Goal: Task Accomplishment & Management: Complete application form

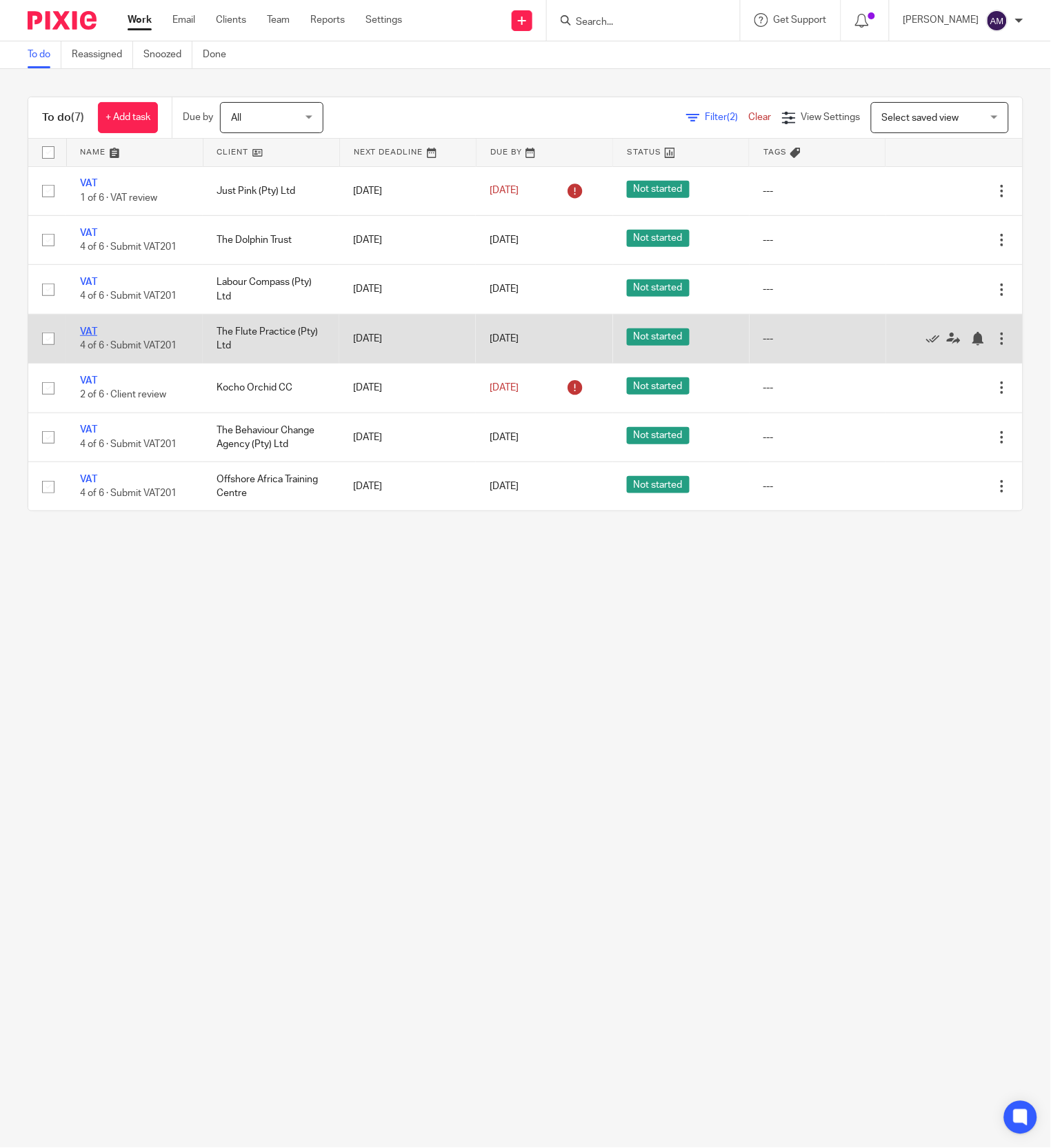
click at [91, 334] on link "VAT" at bounding box center [88, 332] width 17 height 10
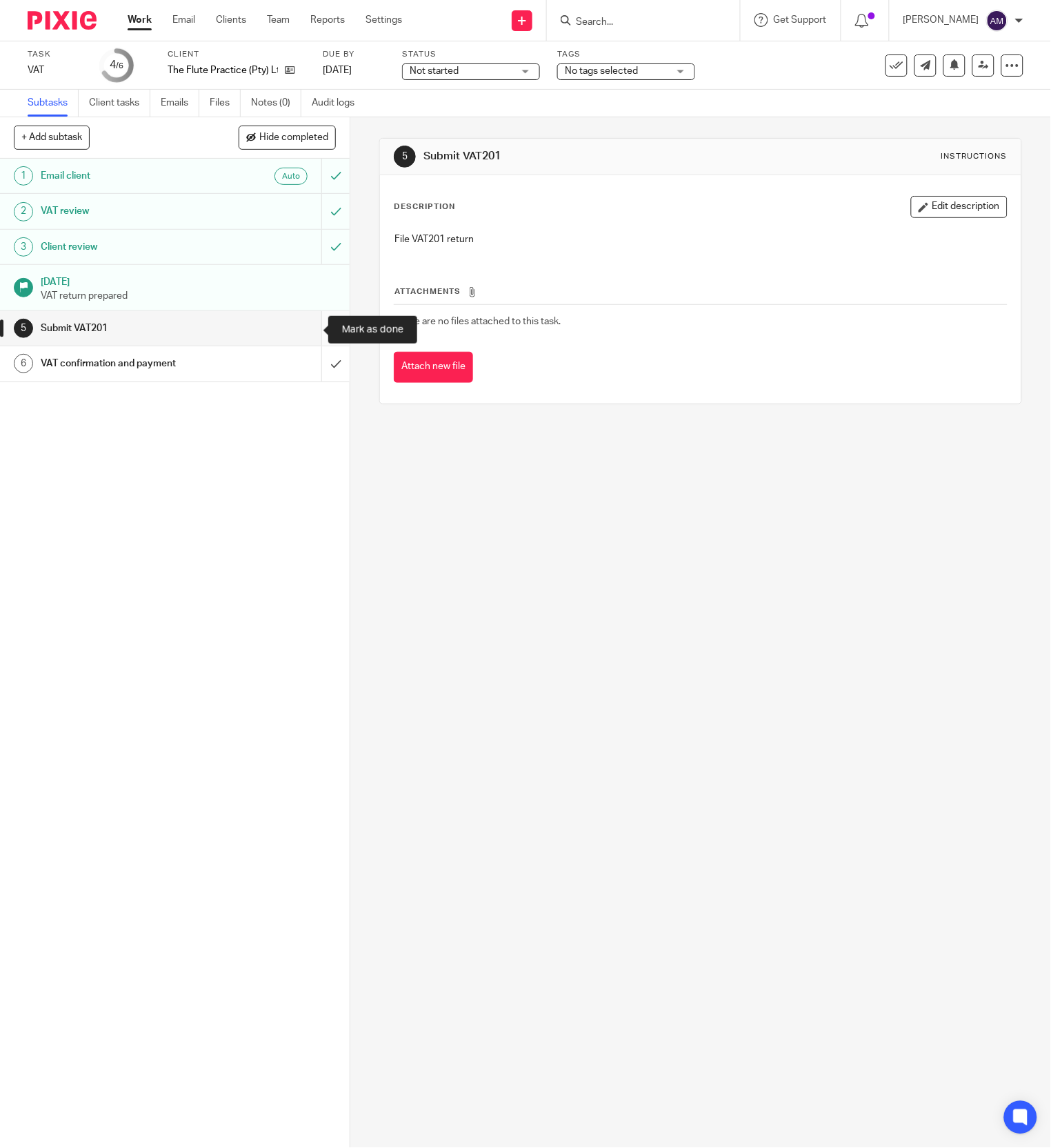
click at [309, 324] on input "submit" at bounding box center [174, 328] width 349 height 34
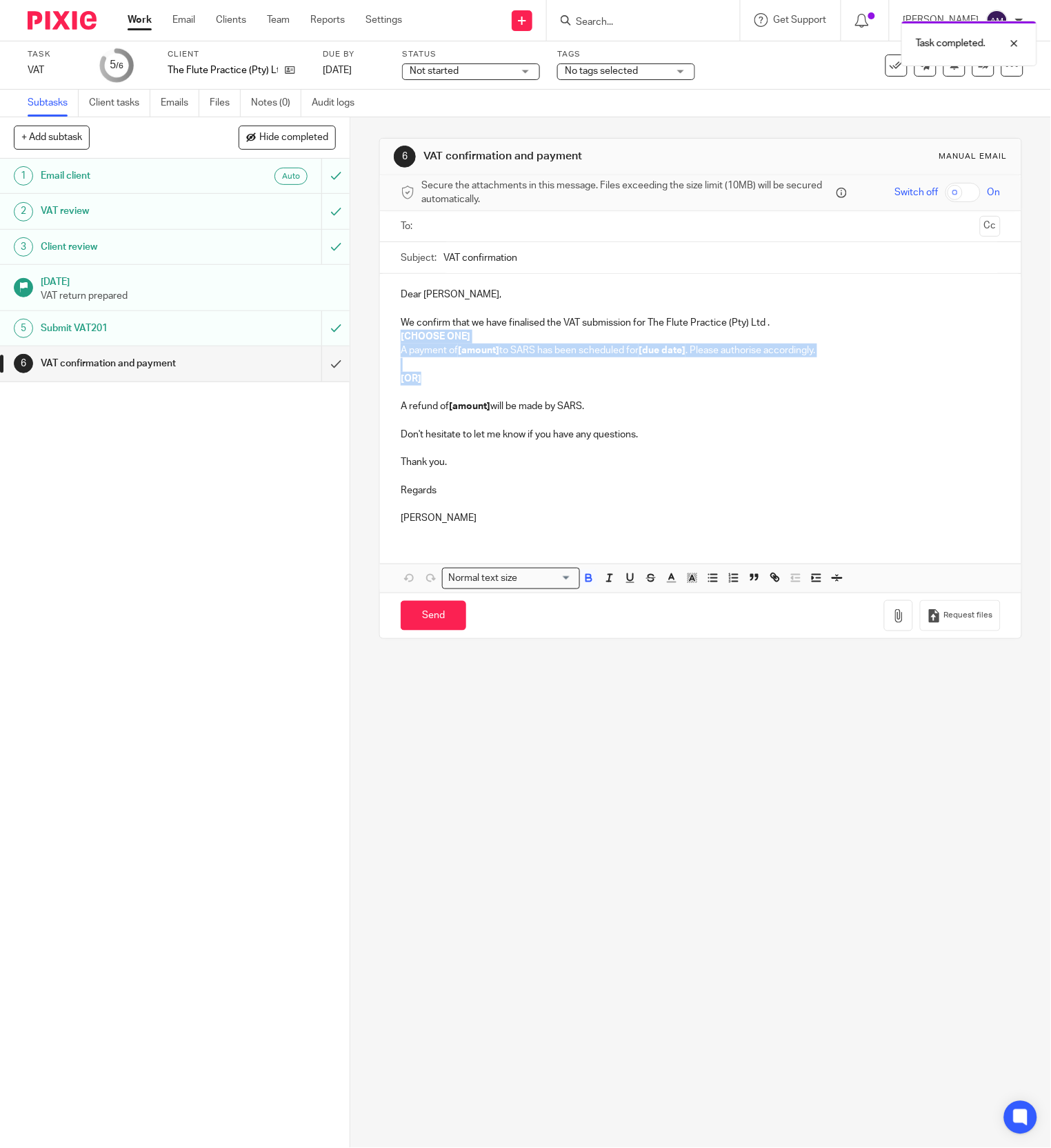
drag, startPoint x: 392, startPoint y: 334, endPoint x: 415, endPoint y: 376, distance: 47.9
click at [415, 376] on div "Dear [PERSON_NAME], We confirm that we have finalised the VAT submission for Th…" at bounding box center [699, 405] width 640 height 262
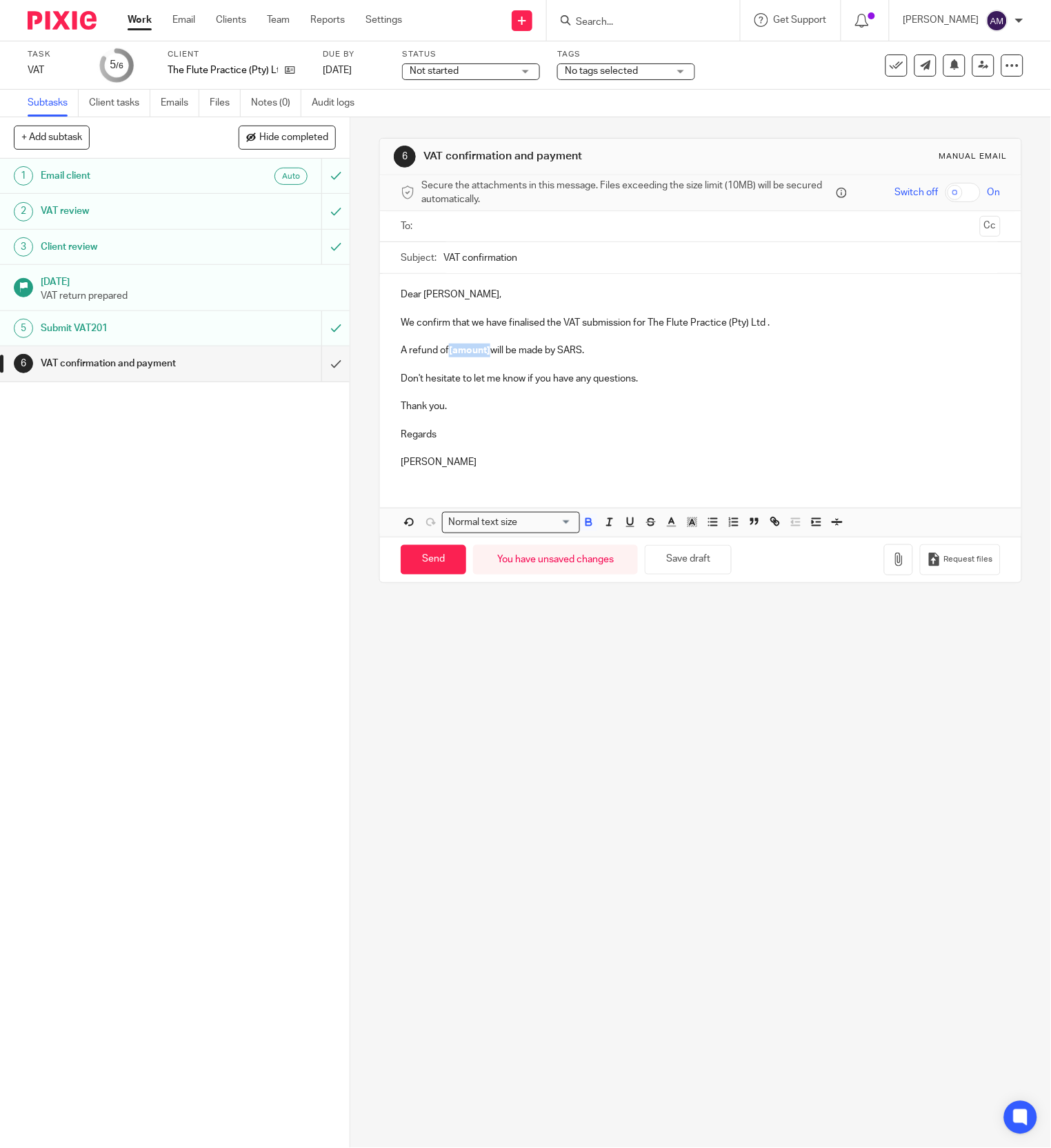
drag, startPoint x: 444, startPoint y: 353, endPoint x: 483, endPoint y: 356, distance: 39.1
click at [483, 355] on strong "[amount]" at bounding box center [469, 350] width 42 height 10
click at [428, 573] on input "Send" at bounding box center [433, 560] width 65 height 29
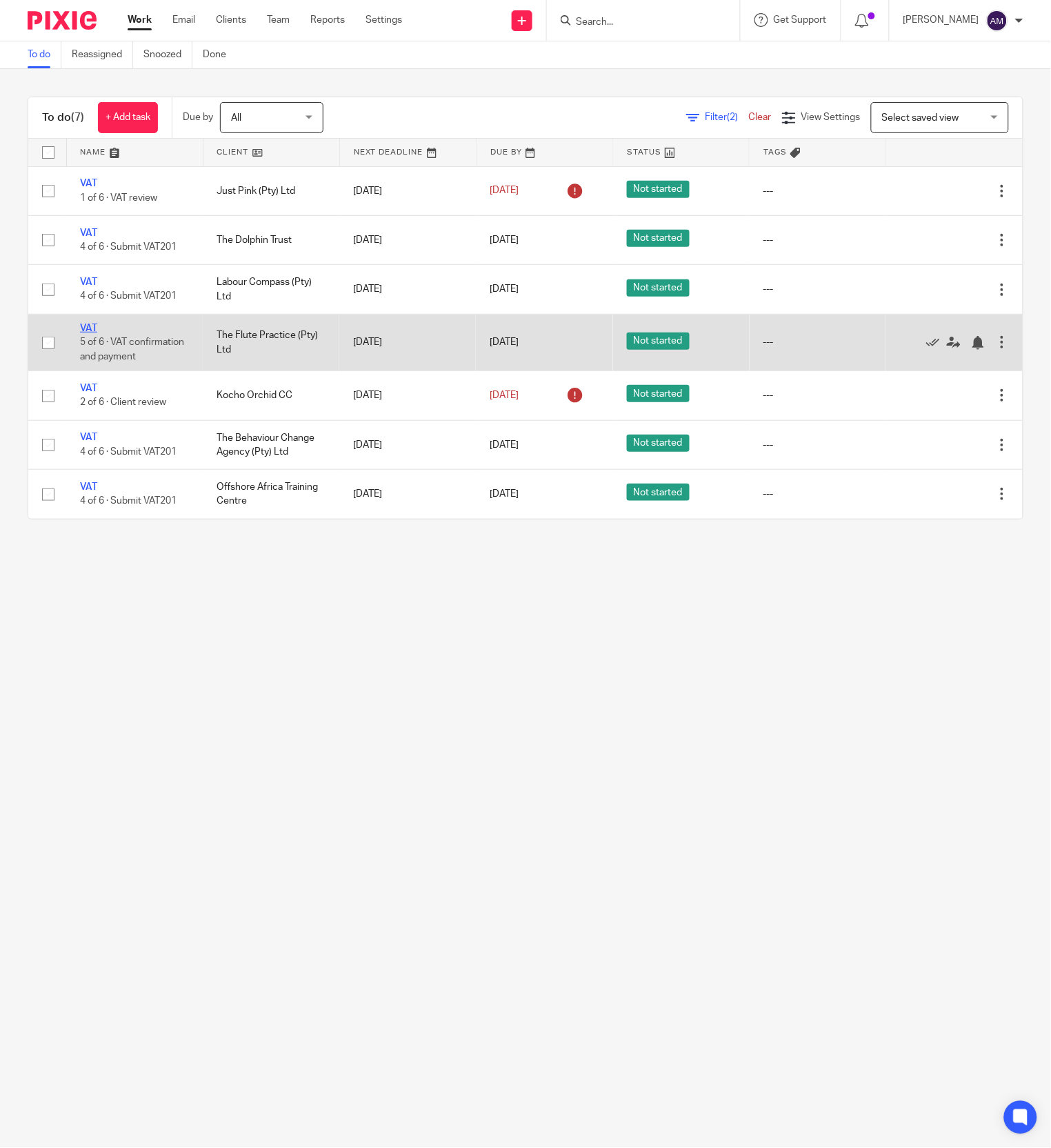
click at [91, 330] on link "VAT" at bounding box center [88, 328] width 17 height 10
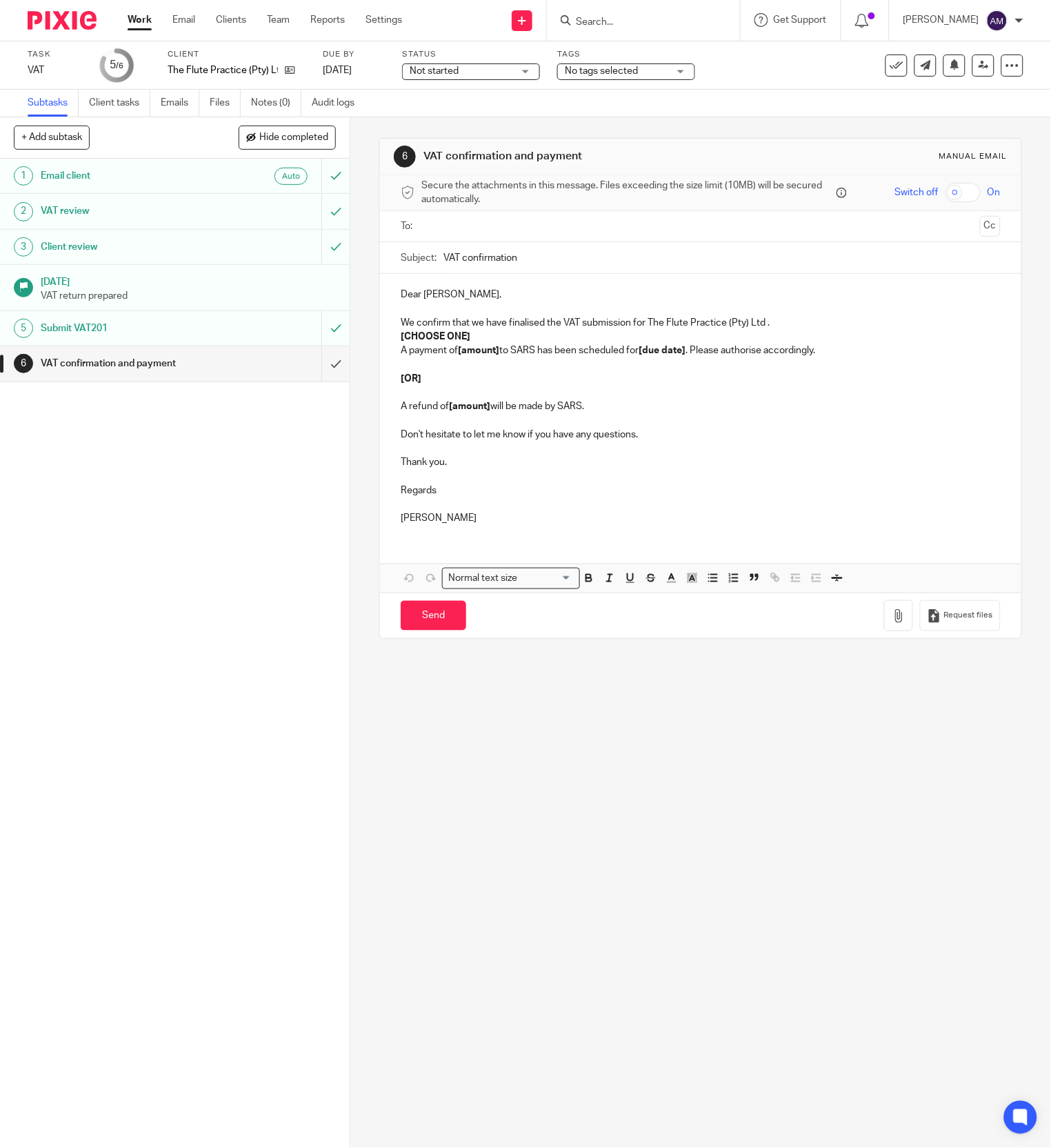
click at [478, 220] on div at bounding box center [701, 227] width 556 height 31
click at [478, 223] on input "text" at bounding box center [699, 226] width 547 height 16
click at [555, 260] on input "VAT confirmation" at bounding box center [721, 261] width 556 height 31
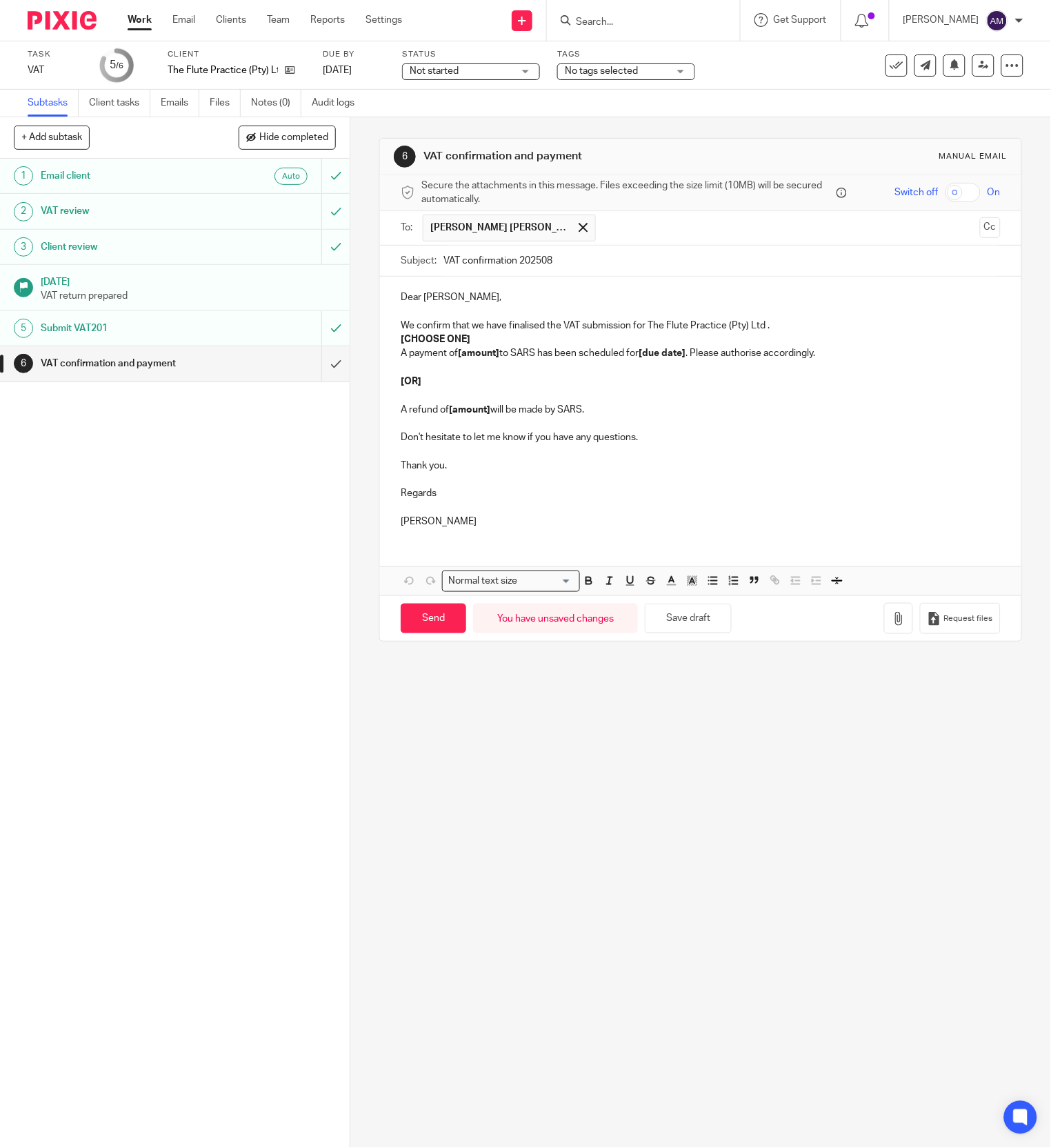
type input "VAT confirmation 202508"
drag, startPoint x: 397, startPoint y: 341, endPoint x: 425, endPoint y: 385, distance: 52.2
click at [425, 385] on div "Dear Tatiana Anastasia, We confirm that we have finalised the VAT submission fo…" at bounding box center [699, 407] width 640 height 262
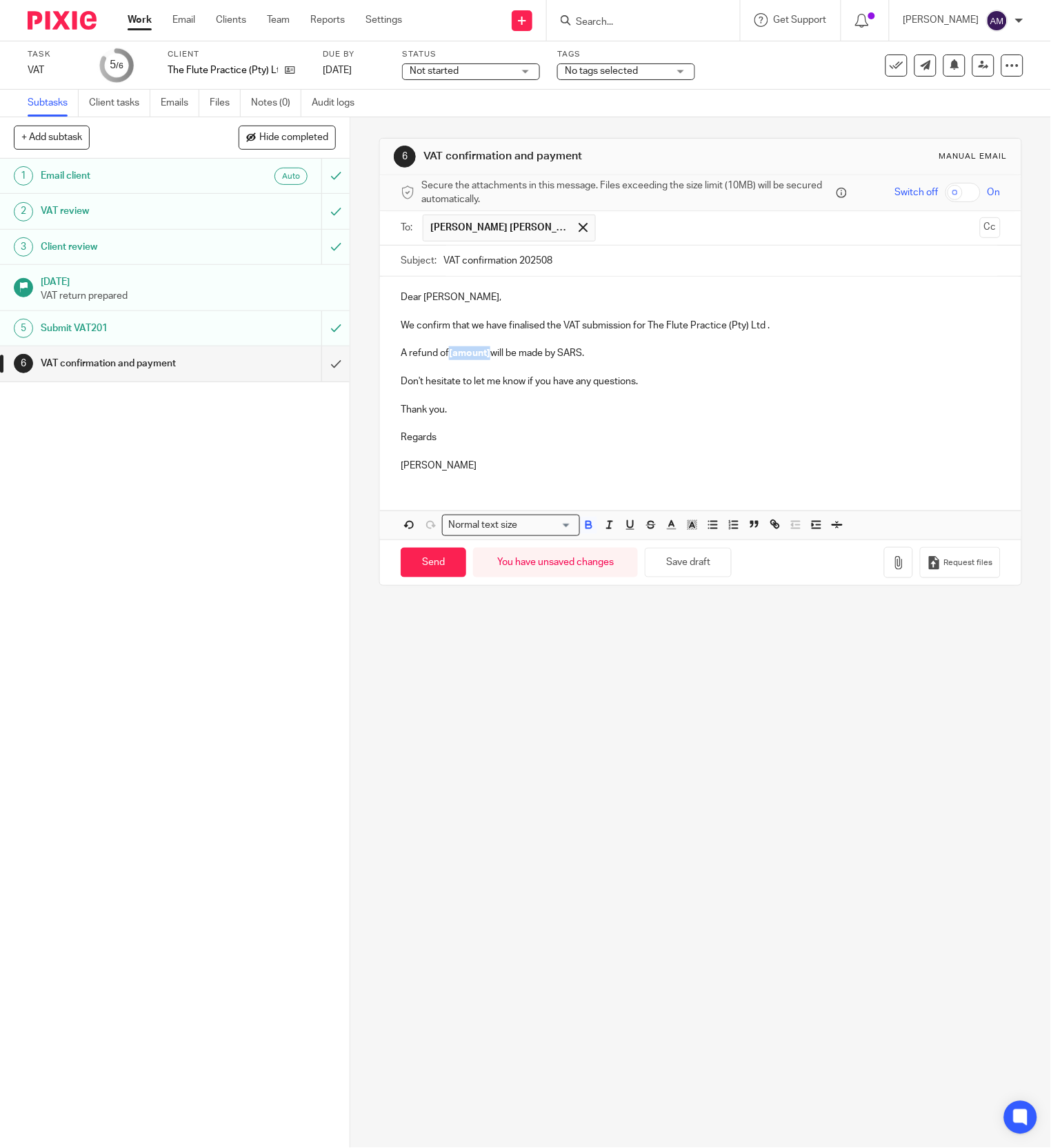
drag, startPoint x: 444, startPoint y: 358, endPoint x: 492, endPoint y: 362, distance: 48.2
click at [483, 358] on strong "[amount]" at bounding box center [469, 353] width 42 height 10
click at [438, 569] on input "Send" at bounding box center [433, 562] width 65 height 29
type input "Sent"
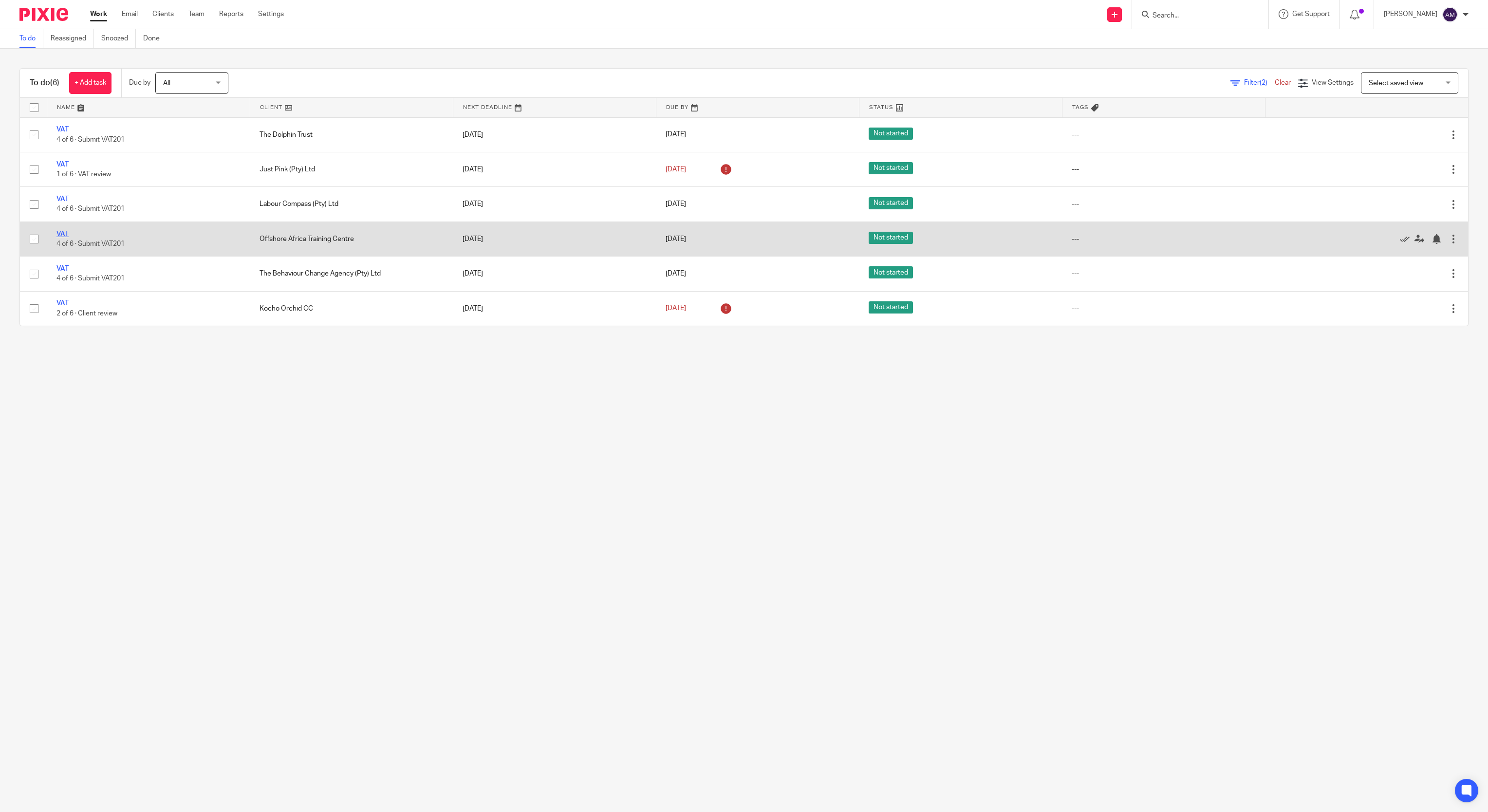
click at [62, 233] on link "VAT" at bounding box center [62, 234] width 12 height 7
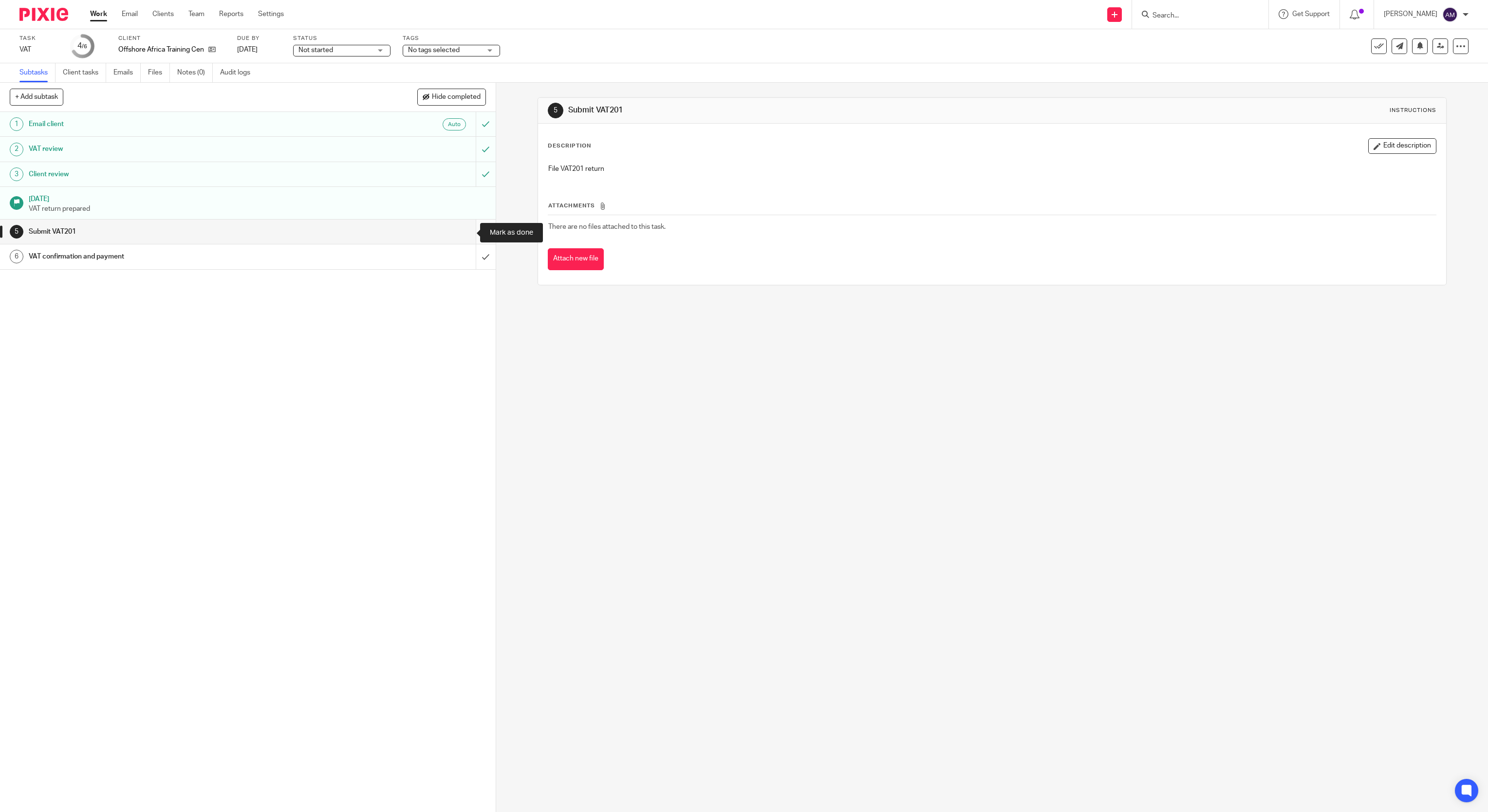
click at [465, 234] on input "submit" at bounding box center [248, 232] width 496 height 24
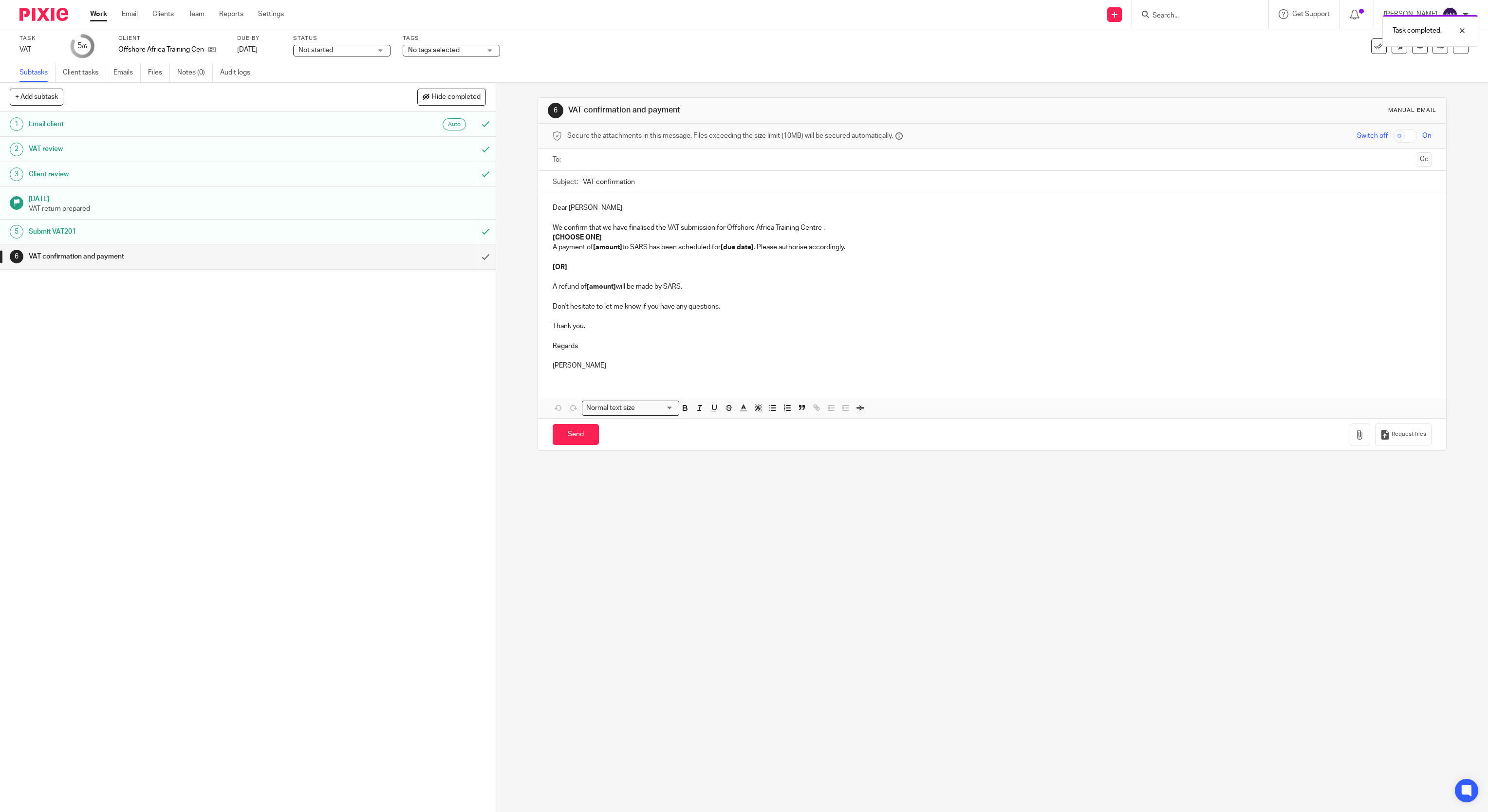
click at [690, 155] on input "text" at bounding box center [992, 159] width 842 height 11
click at [699, 167] on input "text" at bounding box center [1033, 161] width 761 height 19
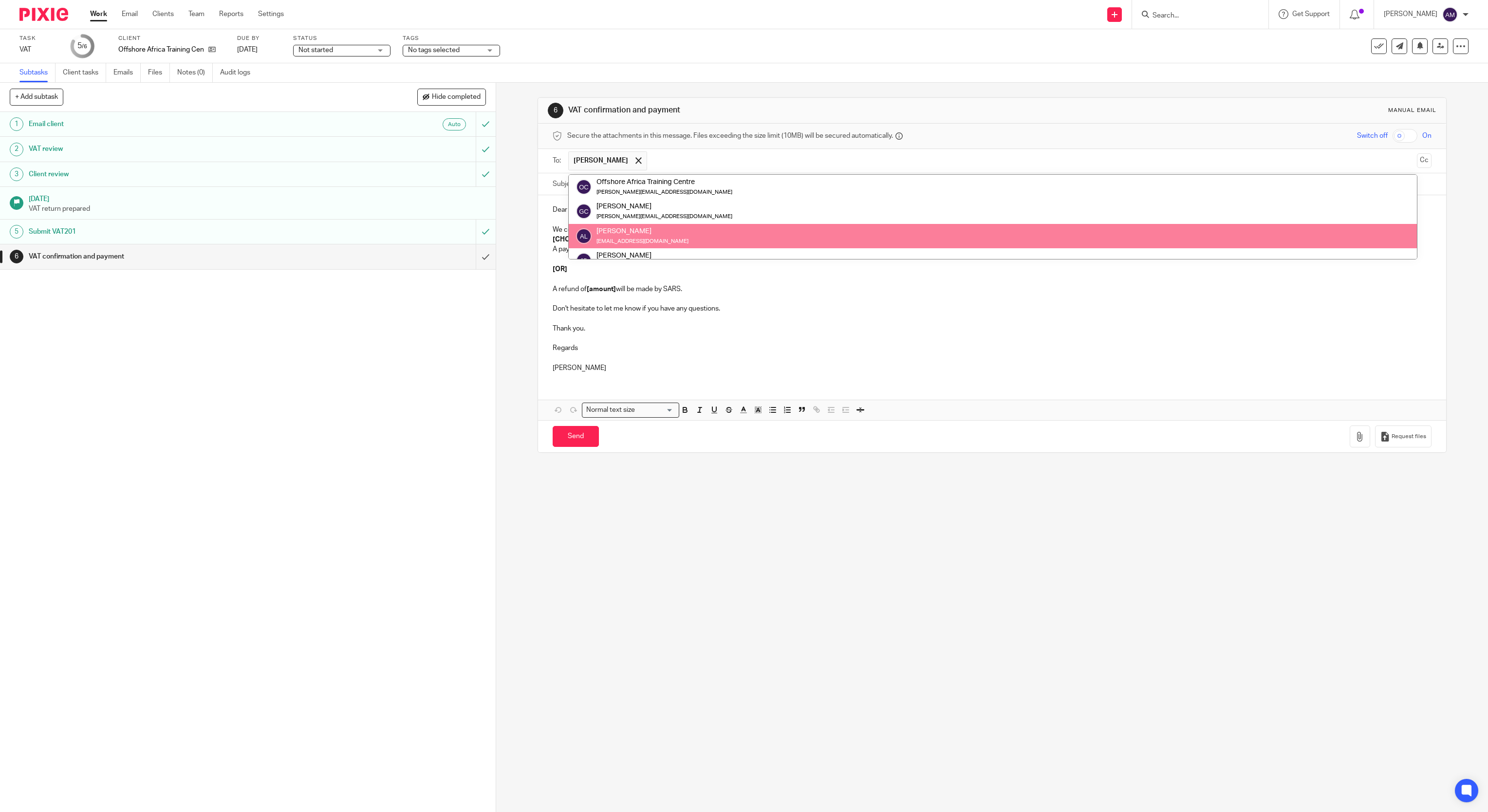
click at [726, 83] on div "6 VAT confirmation and payment Manual email Secure the attachments in this mess…" at bounding box center [992, 275] width 910 height 385
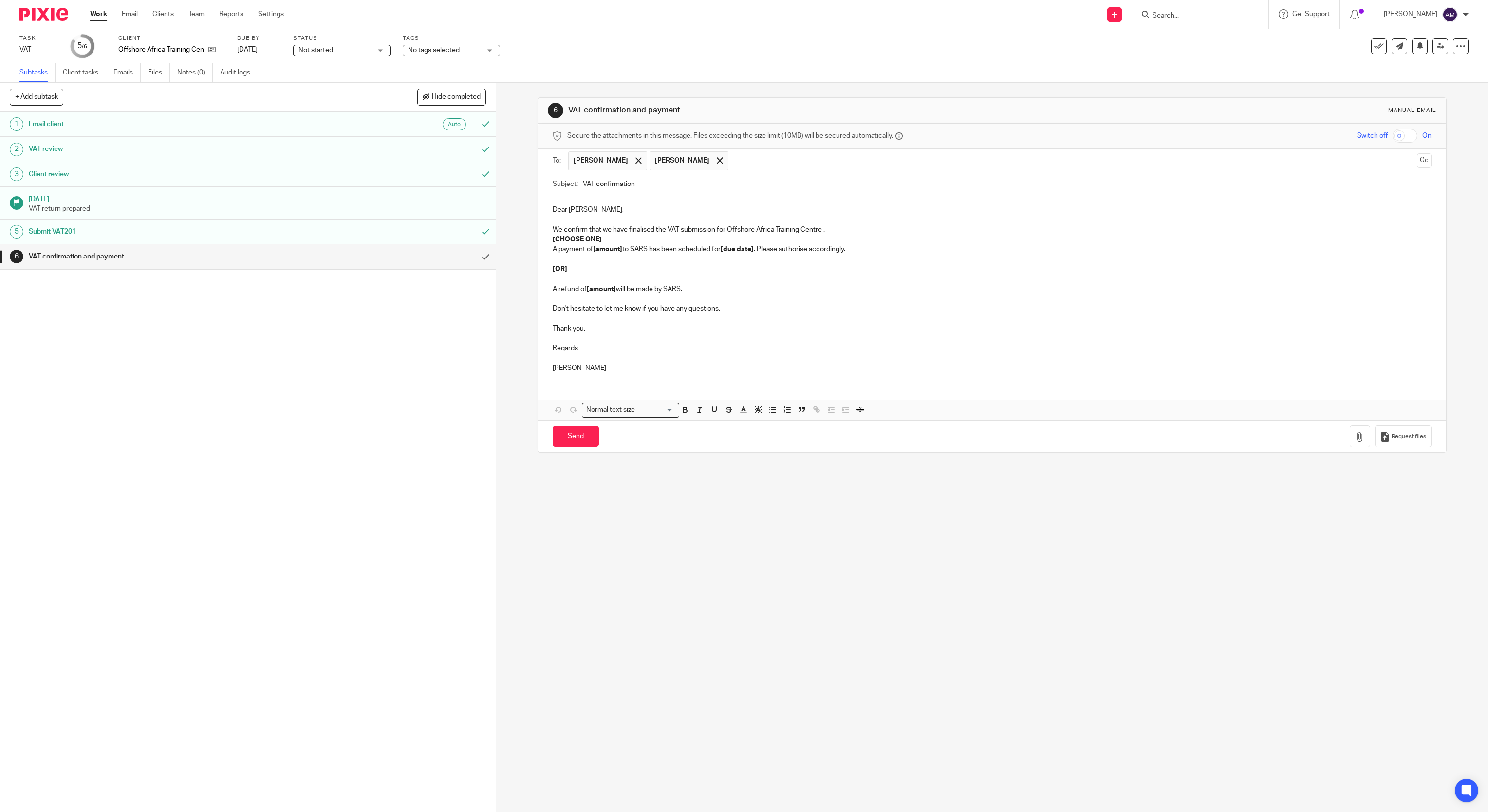
drag, startPoint x: 713, startPoint y: 189, endPoint x: 710, endPoint y: 181, distance: 8.5
click at [712, 189] on input "VAT confirmation" at bounding box center [1007, 184] width 849 height 22
type input "VAT confirmation 202508 - OATC"
drag, startPoint x: 546, startPoint y: 240, endPoint x: 609, endPoint y: 239, distance: 63.0
click at [609, 239] on div "Dear [PERSON_NAME], We confirm that we have finalised the VAT submission for Of…" at bounding box center [992, 288] width 909 height 185
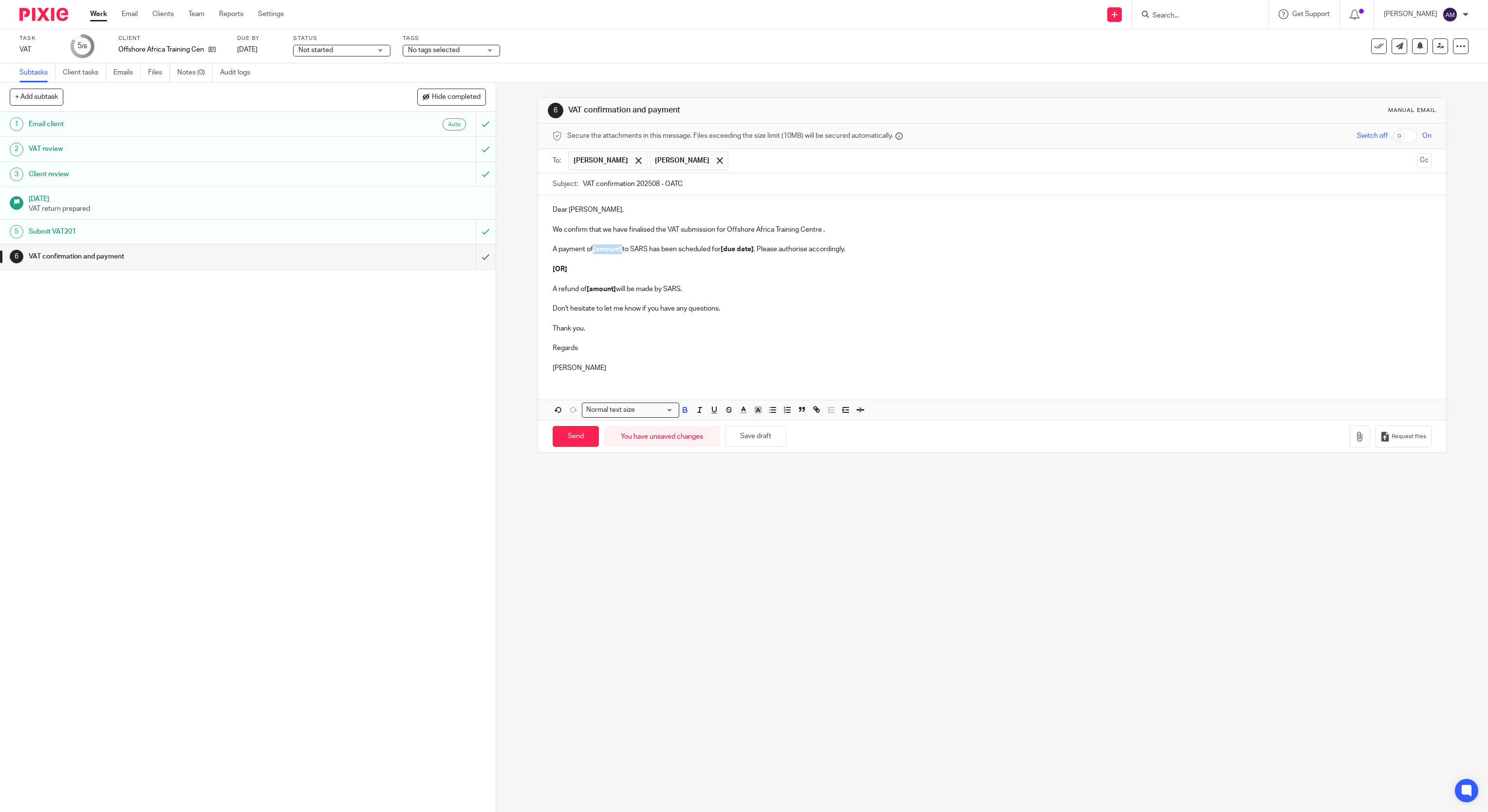
drag, startPoint x: 590, startPoint y: 253, endPoint x: 619, endPoint y: 253, distance: 29.0
click at [619, 253] on p "A payment of [amount] to SARS has been scheduled for [due date] . Please author…" at bounding box center [992, 249] width 879 height 10
drag, startPoint x: 690, startPoint y: 249, endPoint x: 794, endPoint y: 250, distance: 104.0
click at [794, 250] on p "A payment of R235,258.04 is payable to SARS has been scheduled for [due date] .…" at bounding box center [992, 249] width 879 height 10
drag, startPoint x: 769, startPoint y: 250, endPoint x: 836, endPoint y: 253, distance: 67.1
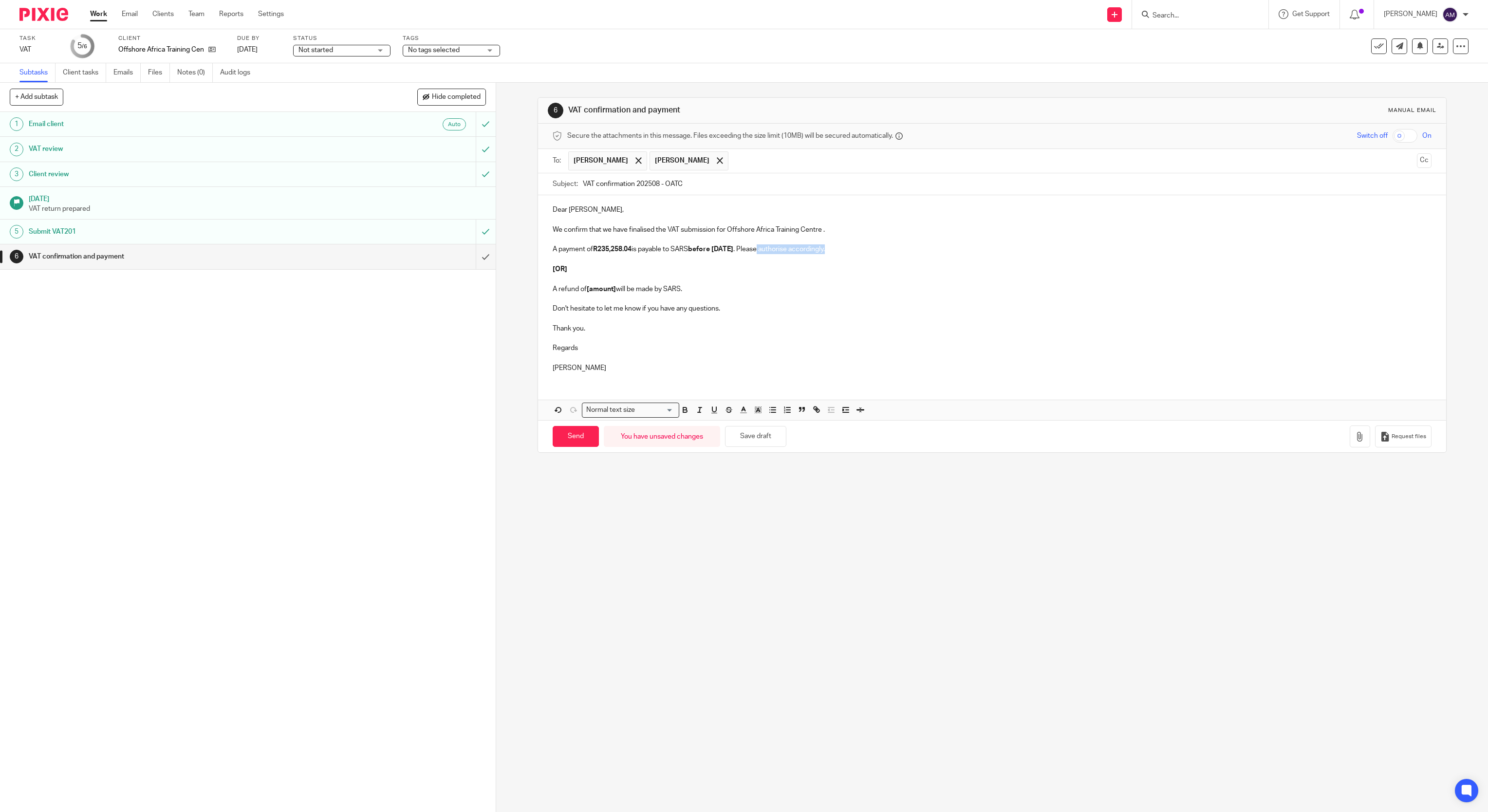
click at [836, 253] on p "A payment of R235,258.04 is payable to SARS before 30/9/2025 . Please authorise…" at bounding box center [992, 249] width 879 height 10
drag, startPoint x: 550, startPoint y: 259, endPoint x: 716, endPoint y: 300, distance: 171.0
click at [716, 300] on div "Dear Louise, We confirm that we have finalised the VAT submission for Offshore …" at bounding box center [992, 288] width 909 height 185
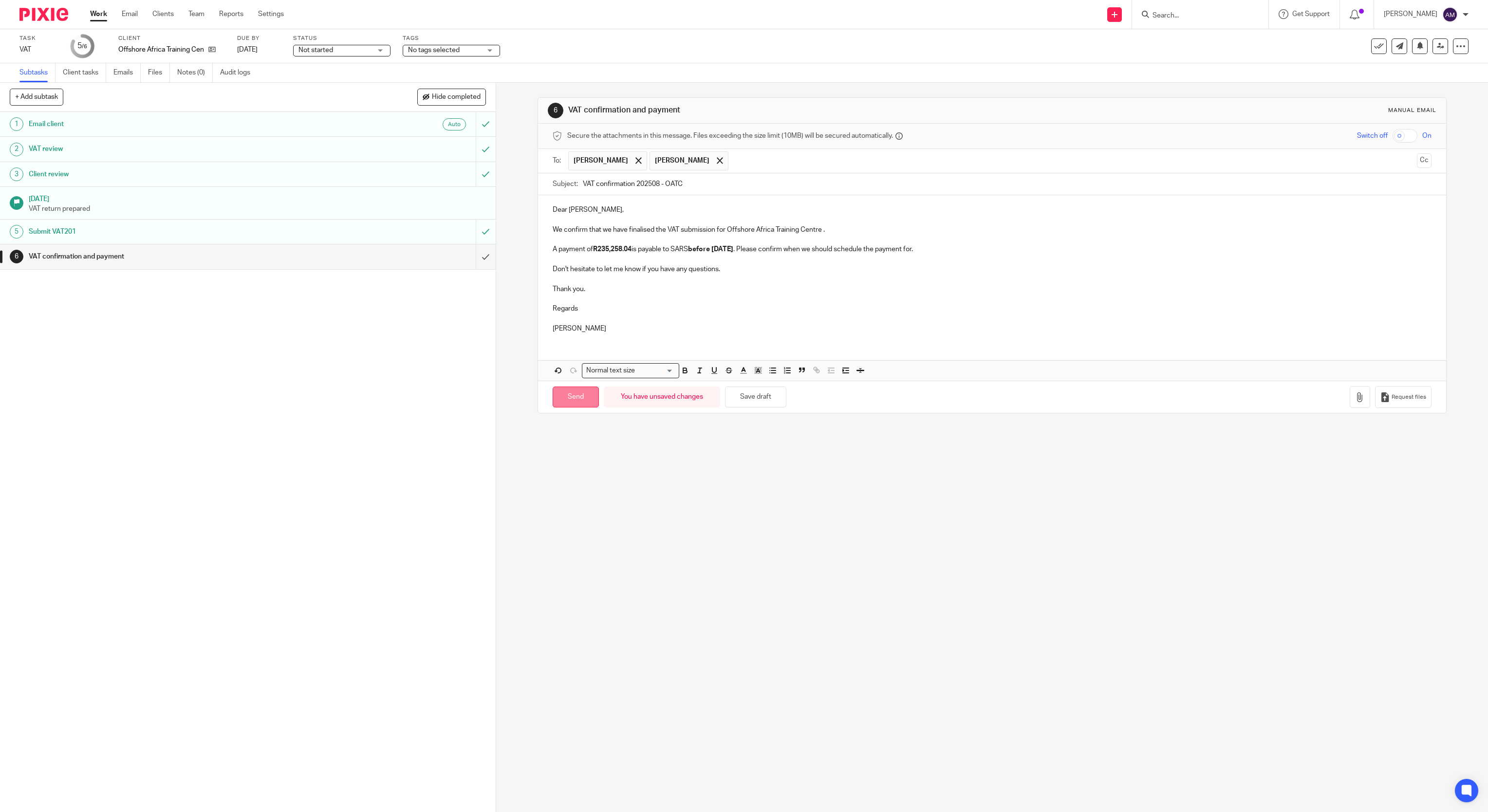
click at [563, 395] on input "Send" at bounding box center [576, 397] width 46 height 21
type input "Sent"
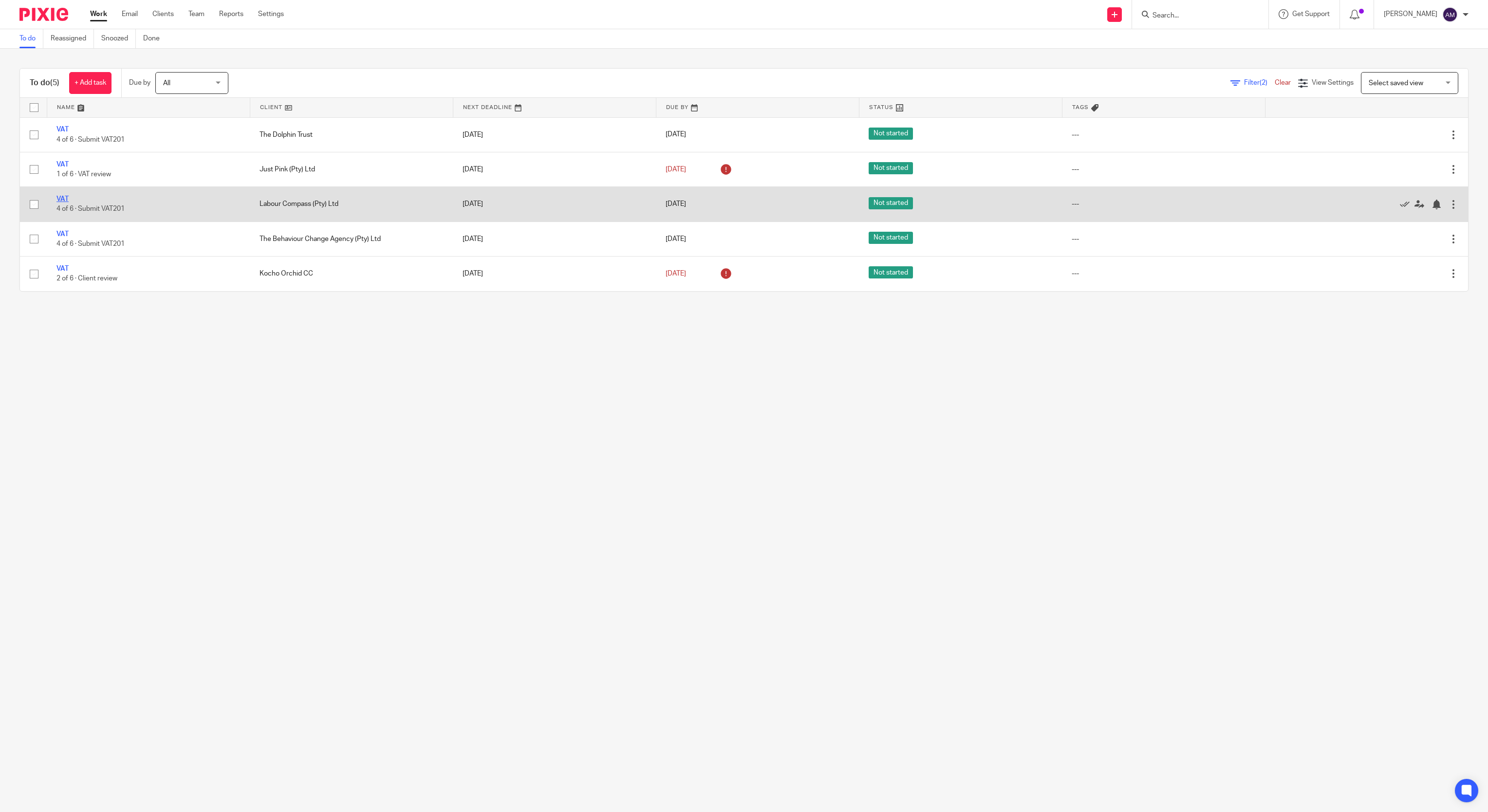
click at [60, 200] on link "VAT" at bounding box center [62, 199] width 12 height 7
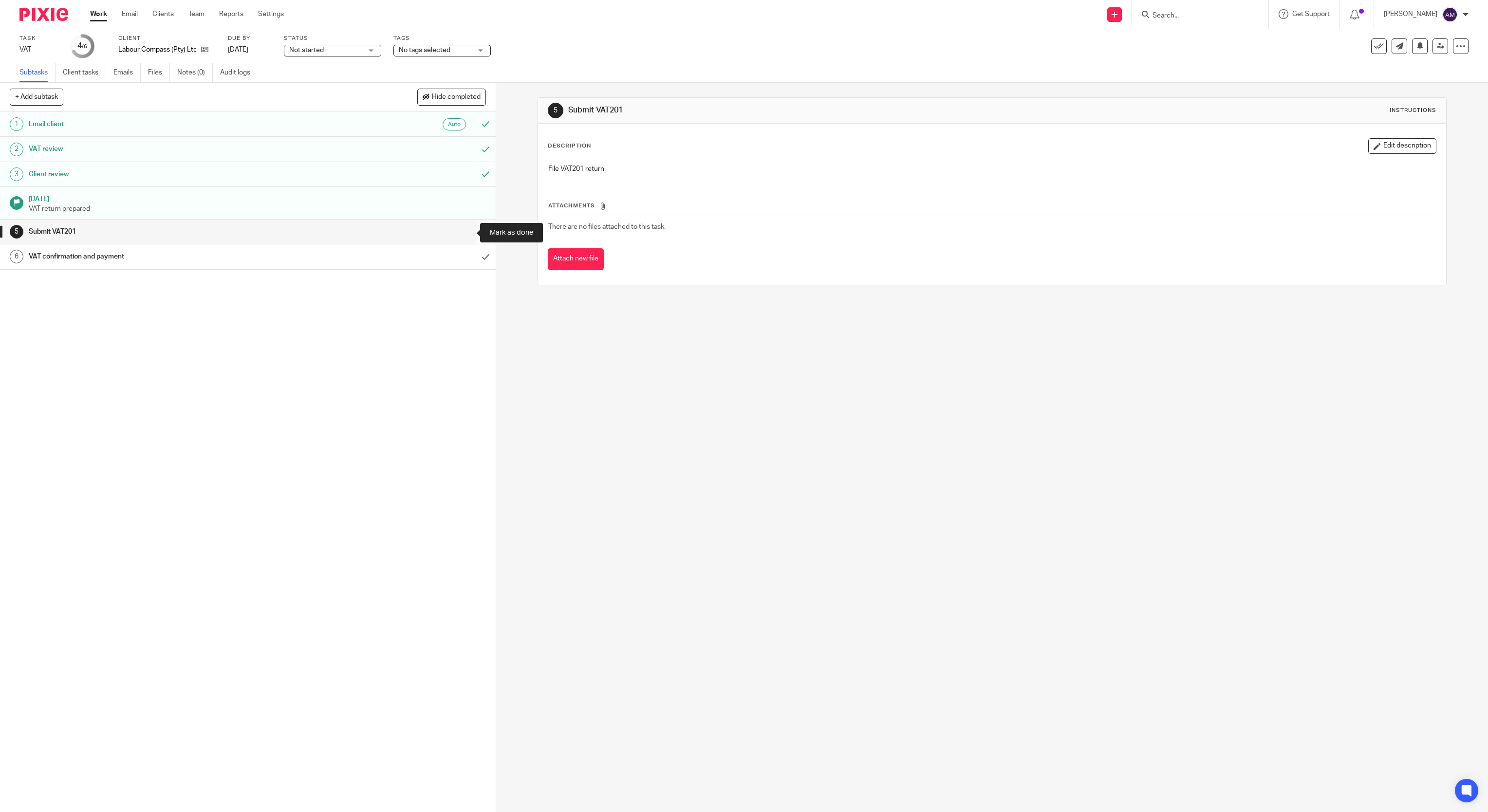
click at [467, 232] on input "submit" at bounding box center [248, 232] width 496 height 24
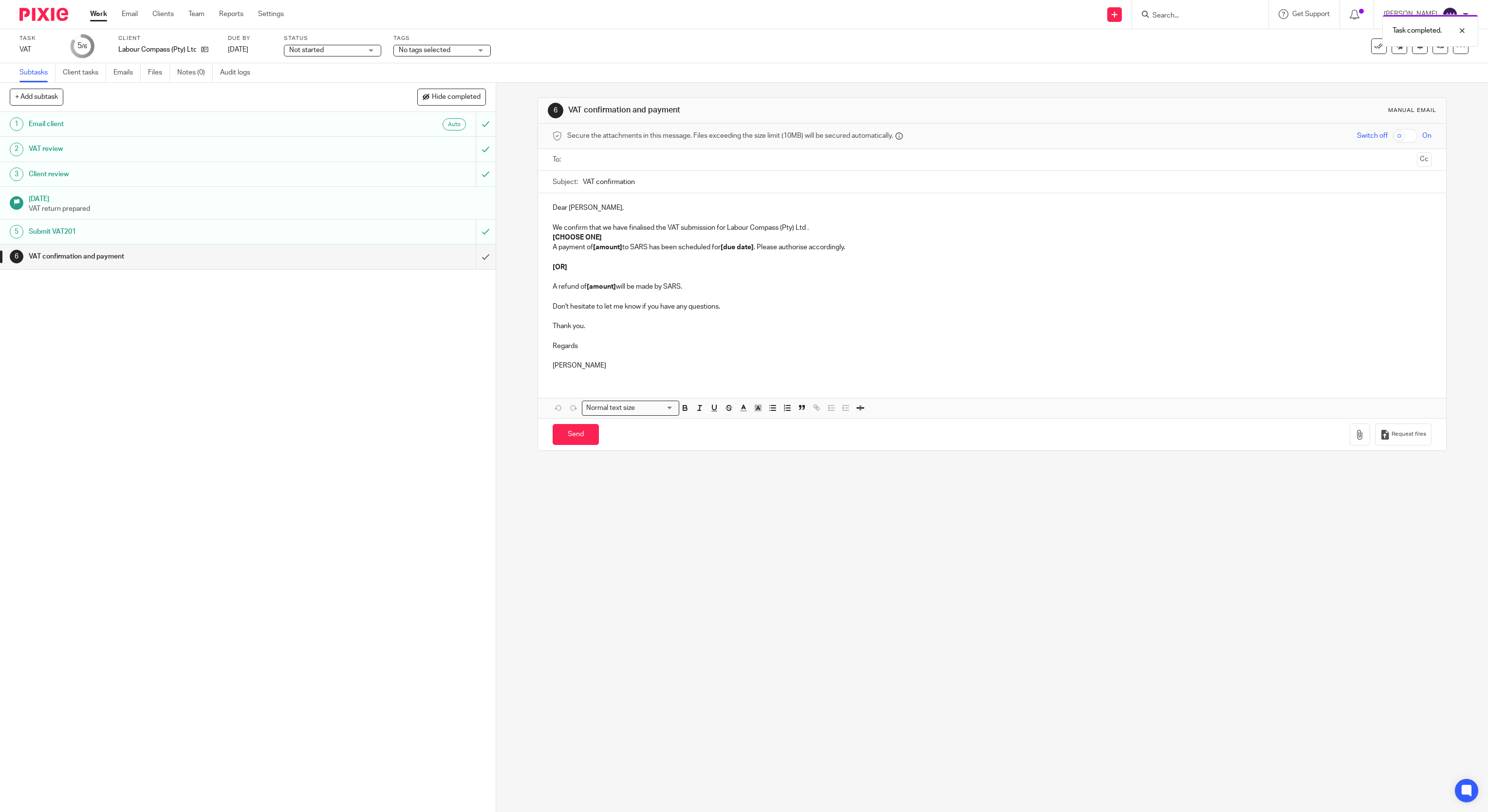
click at [645, 162] on input "text" at bounding box center [992, 159] width 842 height 11
click at [664, 189] on input "VAT confirmation" at bounding box center [1007, 184] width 849 height 22
type input "VAT confirmation 202508"
drag, startPoint x: 546, startPoint y: 241, endPoint x: 674, endPoint y: 245, distance: 128.1
click at [615, 240] on p "[CHOOSE ONE]" at bounding box center [992, 239] width 879 height 10
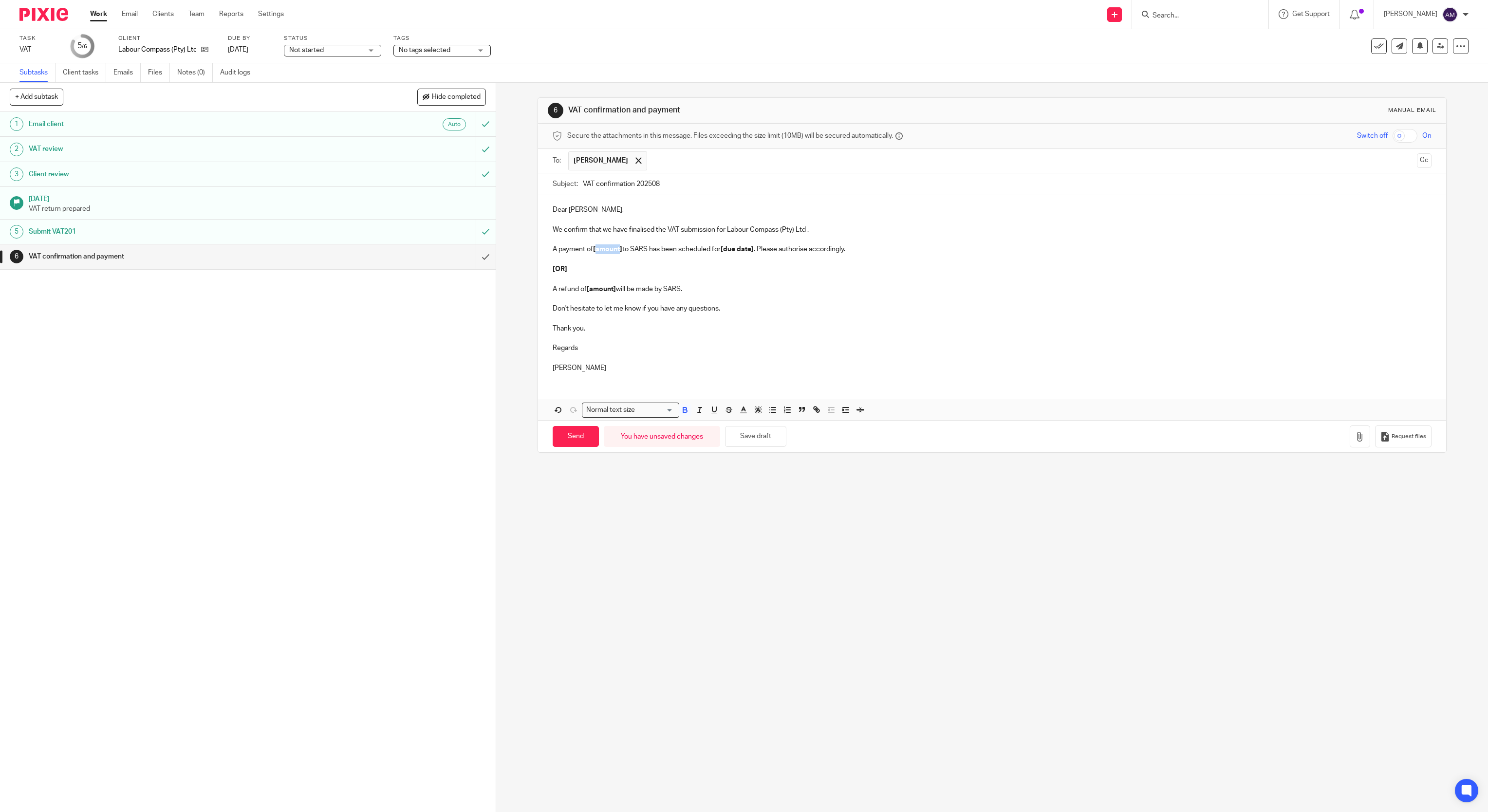
drag, startPoint x: 590, startPoint y: 252, endPoint x: 617, endPoint y: 252, distance: 27.0
click at [617, 252] on strong "[amount]" at bounding box center [608, 249] width 29 height 7
drag, startPoint x: 686, startPoint y: 251, endPoint x: 795, endPoint y: 297, distance: 118.3
click at [789, 249] on p "A payment of R74,416.77 is payable to SARS has been scheduled for [due date] . …" at bounding box center [992, 249] width 879 height 10
drag, startPoint x: 767, startPoint y: 250, endPoint x: 831, endPoint y: 253, distance: 64.1
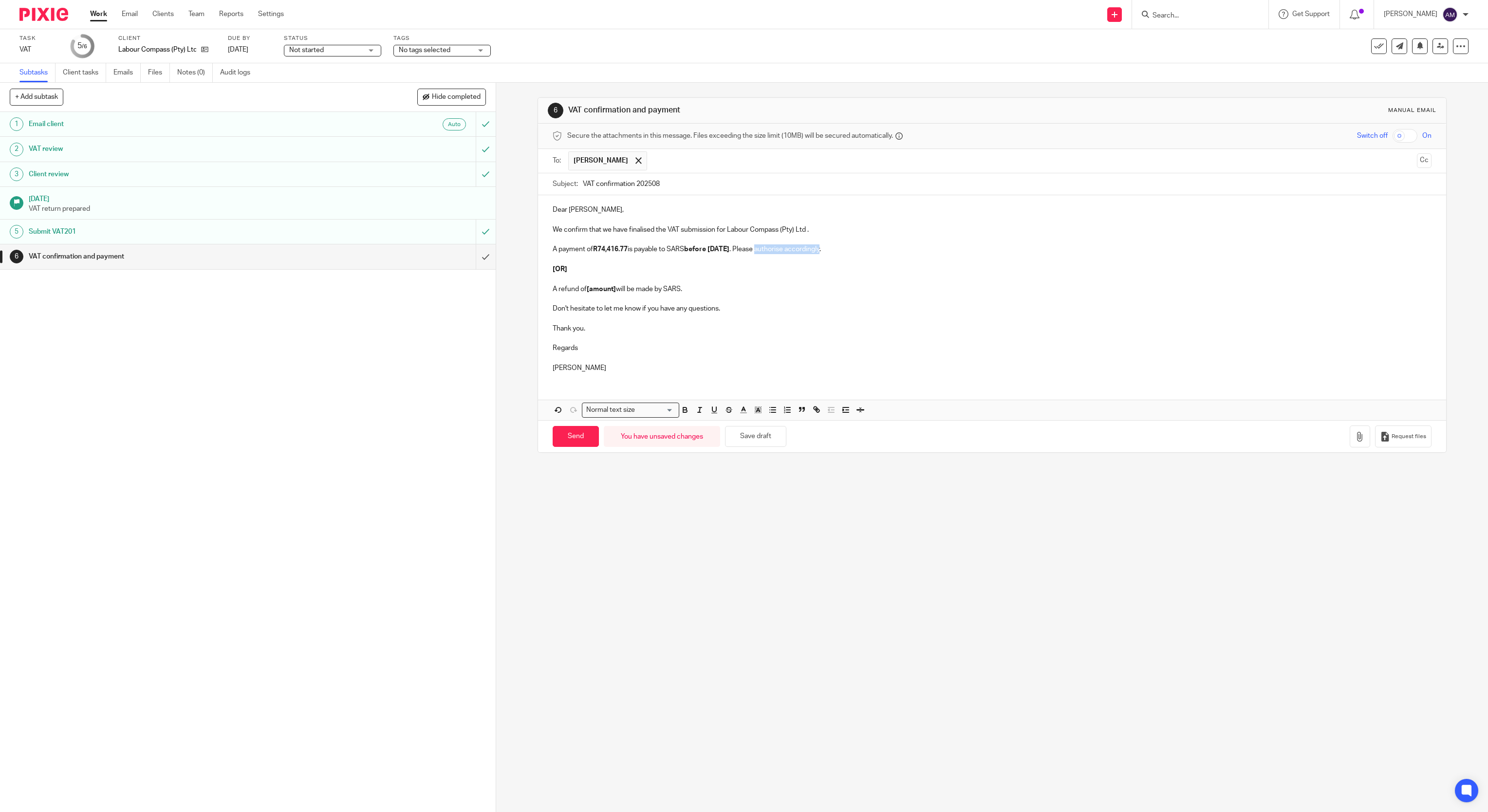
click at [831, 253] on p "A payment of R74,416.77 is payable to SARS before 30/9/2025 . Please authorise …" at bounding box center [992, 249] width 879 height 10
click at [905, 252] on p "A payment of R74,416.77 is payable to SARS before 30/9/2025 . Please make payme…" at bounding box center [992, 249] width 879 height 10
click at [912, 265] on p at bounding box center [992, 259] width 879 height 10
drag, startPoint x: 903, startPoint y: 250, endPoint x: 1055, endPoint y: 249, distance: 152.0
click at [1055, 249] on p "A payment of R74,416.77 is payable to SARS before 30/9/2025 . Please make payme…" at bounding box center [992, 249] width 879 height 10
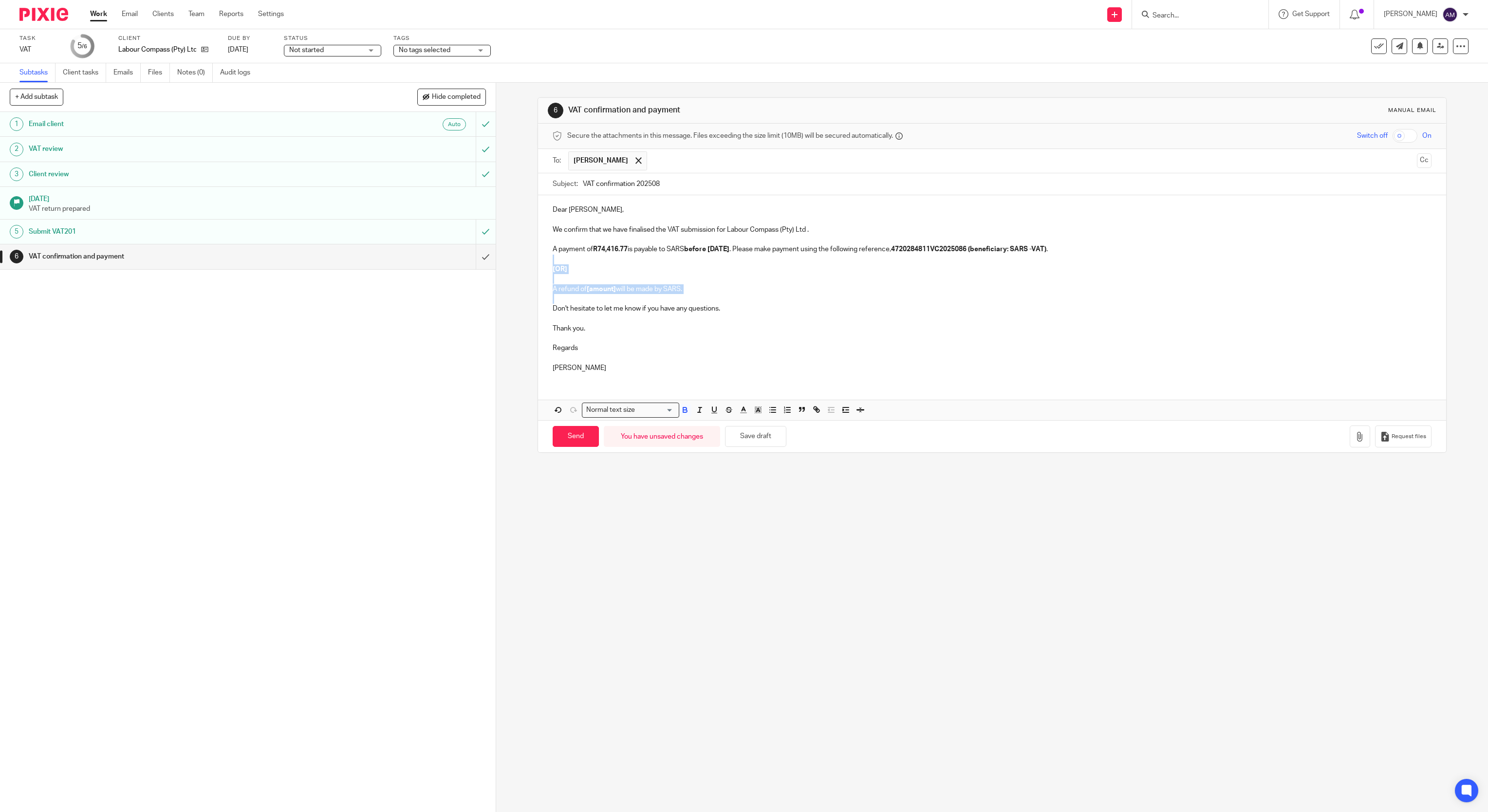
drag, startPoint x: 546, startPoint y: 260, endPoint x: 716, endPoint y: 303, distance: 175.4
click at [716, 303] on div "Dear Jerome, We confirm that we have finalised the VAT submission for Labour Co…" at bounding box center [992, 288] width 909 height 185
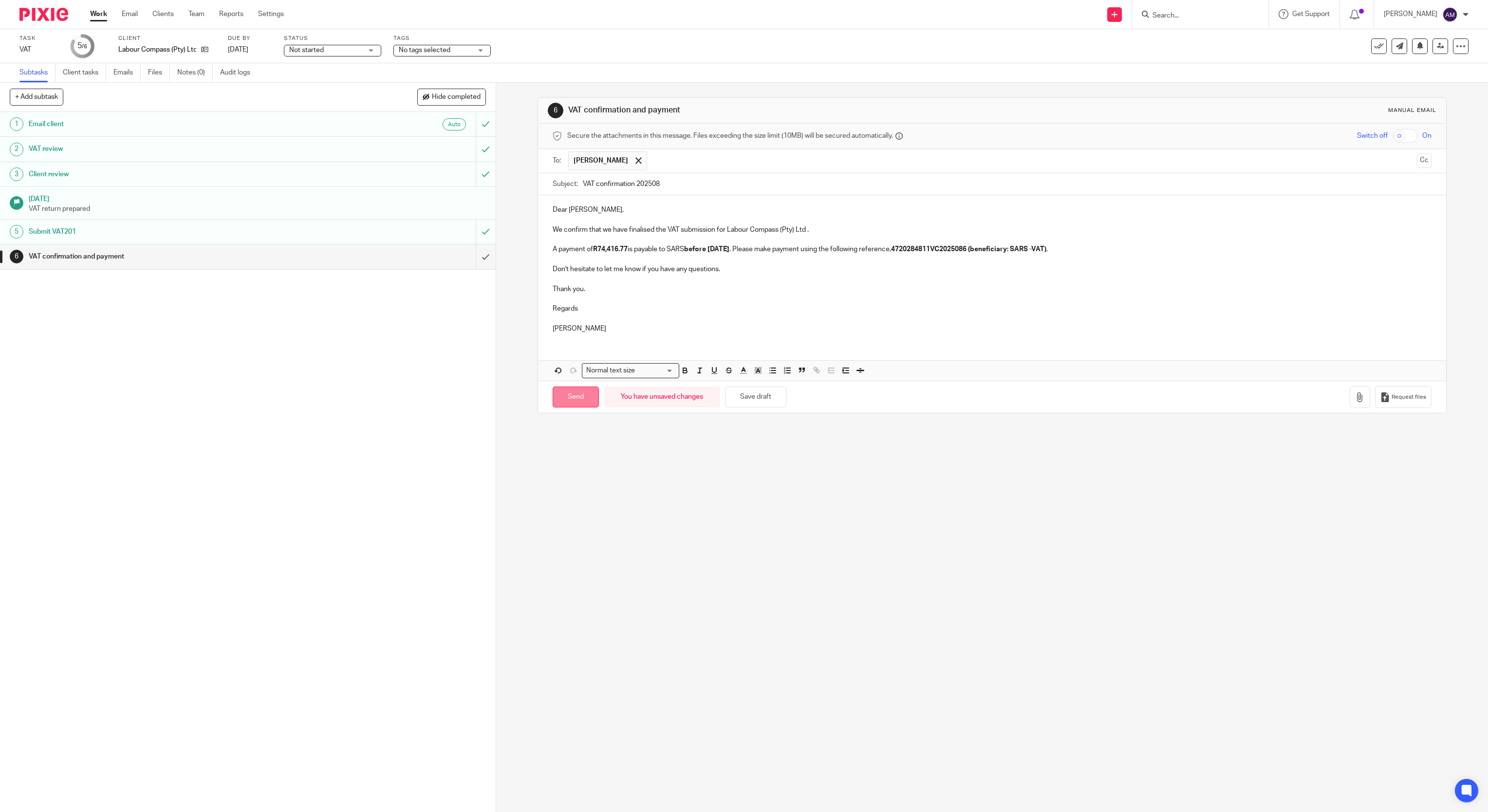
click at [571, 399] on input "Send" at bounding box center [576, 397] width 46 height 21
type input "Sent"
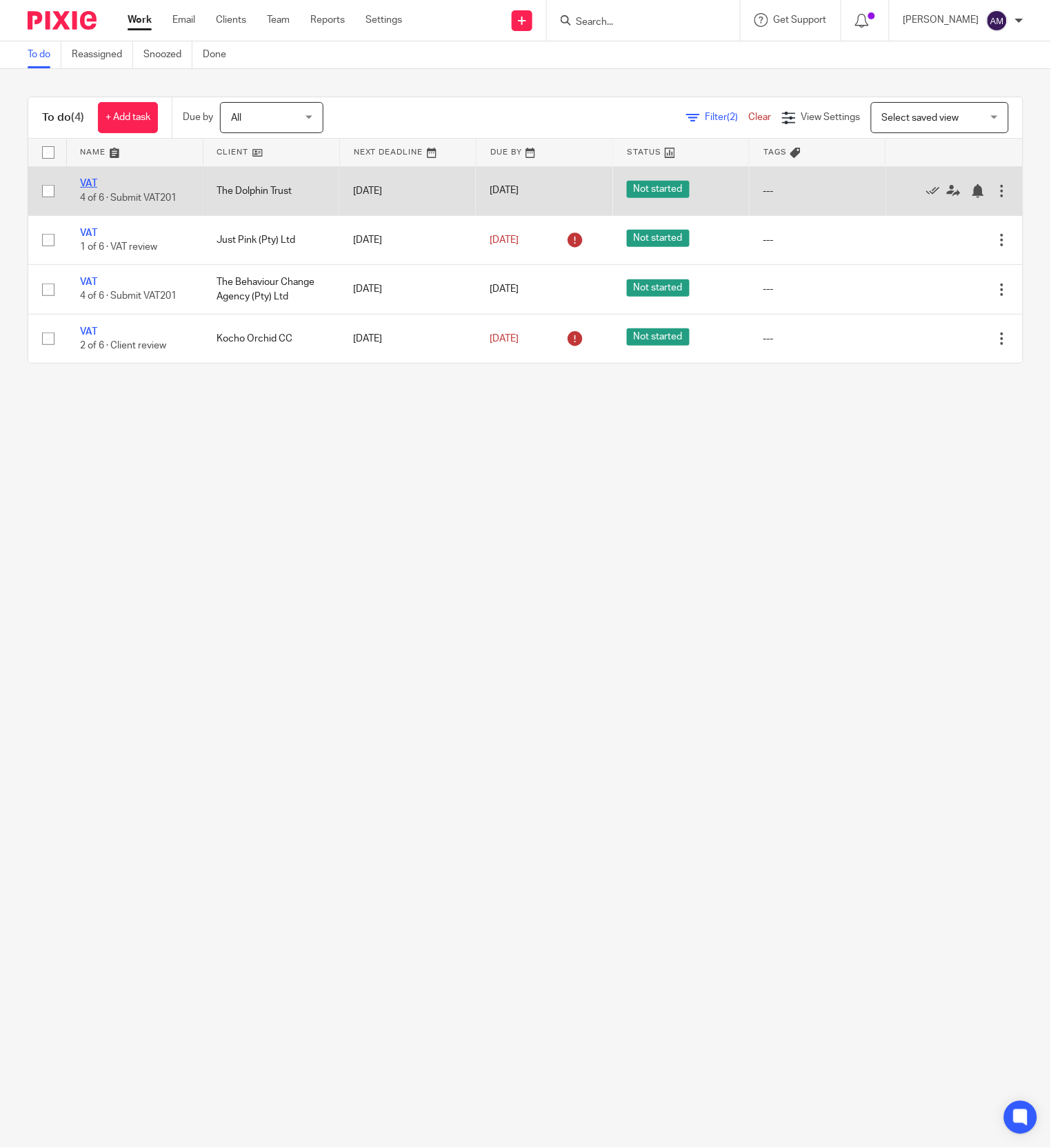
click at [91, 182] on link "VAT" at bounding box center [88, 183] width 17 height 10
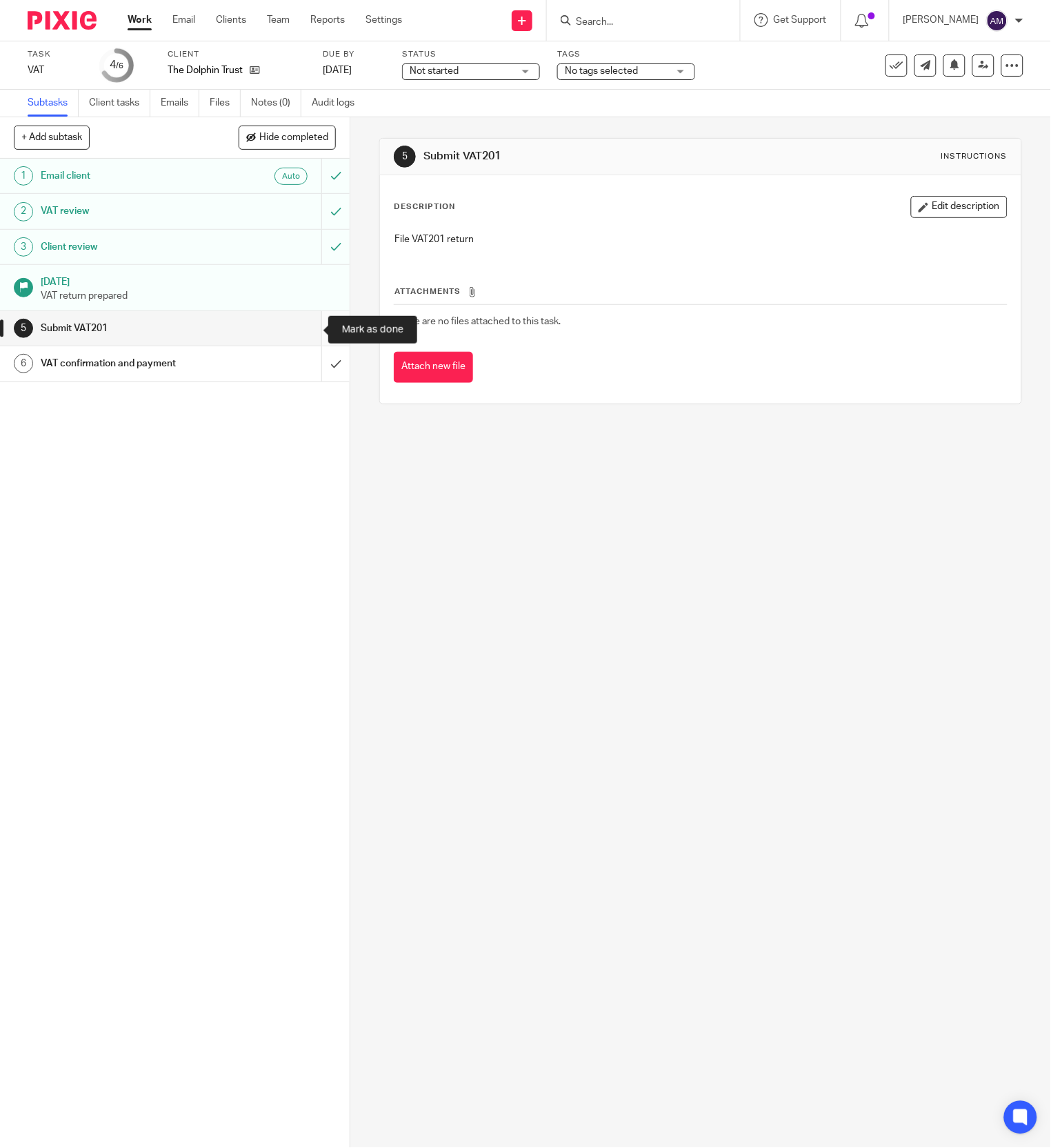
click at [308, 325] on input "submit" at bounding box center [174, 328] width 349 height 34
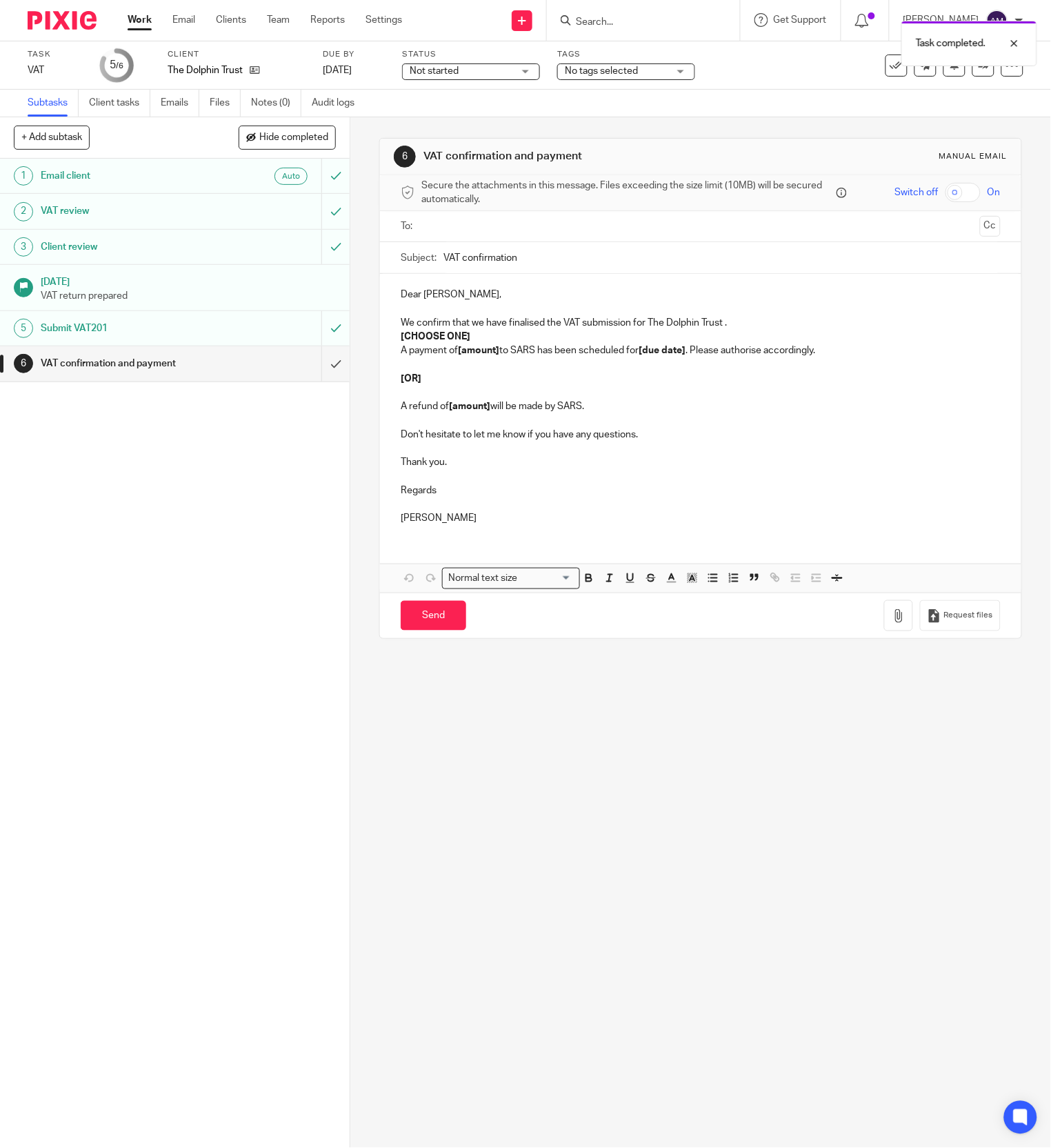
click at [481, 222] on input "text" at bounding box center [699, 226] width 547 height 16
click at [542, 226] on input "text" at bounding box center [758, 227] width 433 height 27
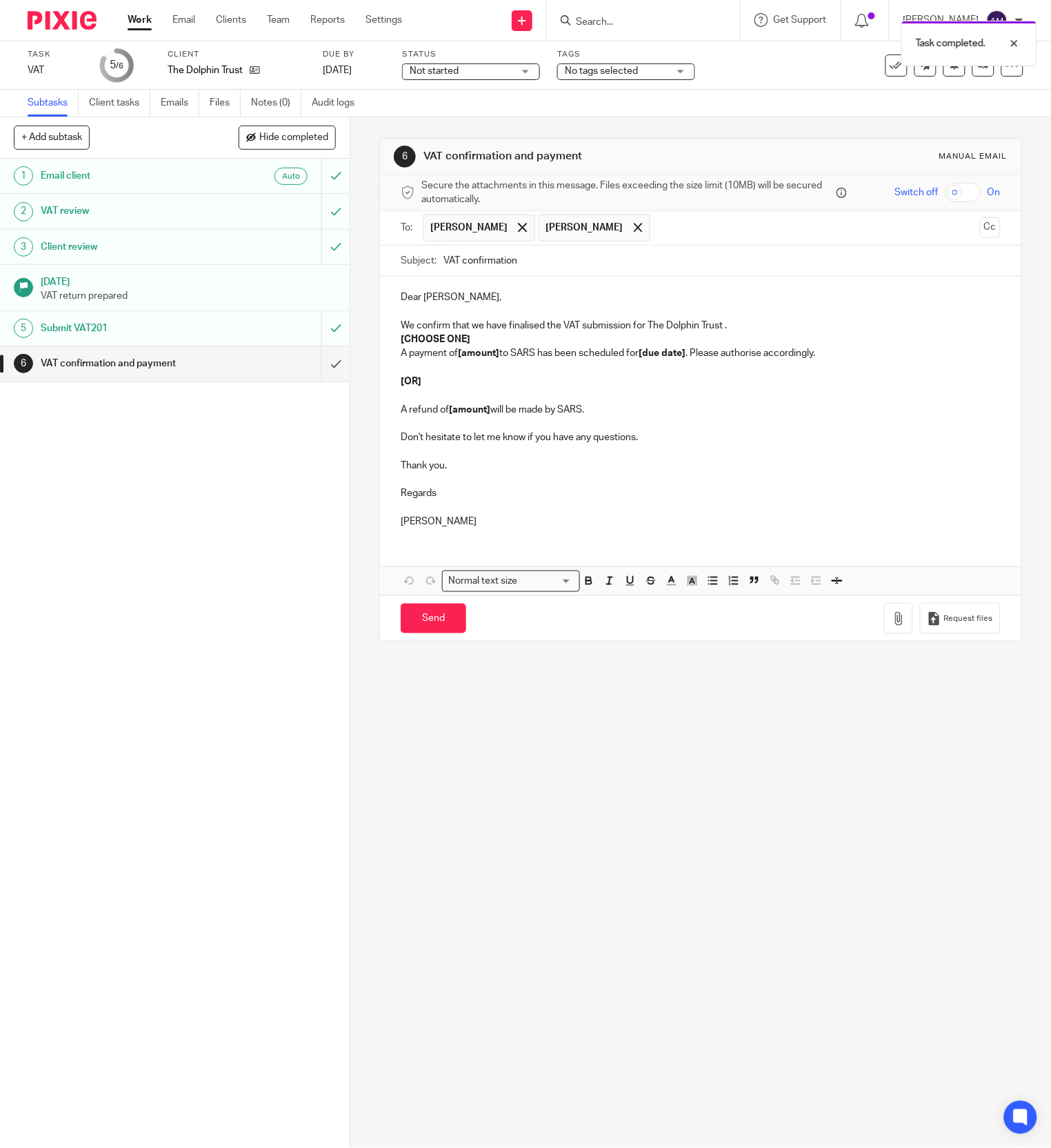
click at [549, 260] on input "VAT confirmation" at bounding box center [721, 261] width 556 height 31
type input "VAT confirmation 202508 - TDT"
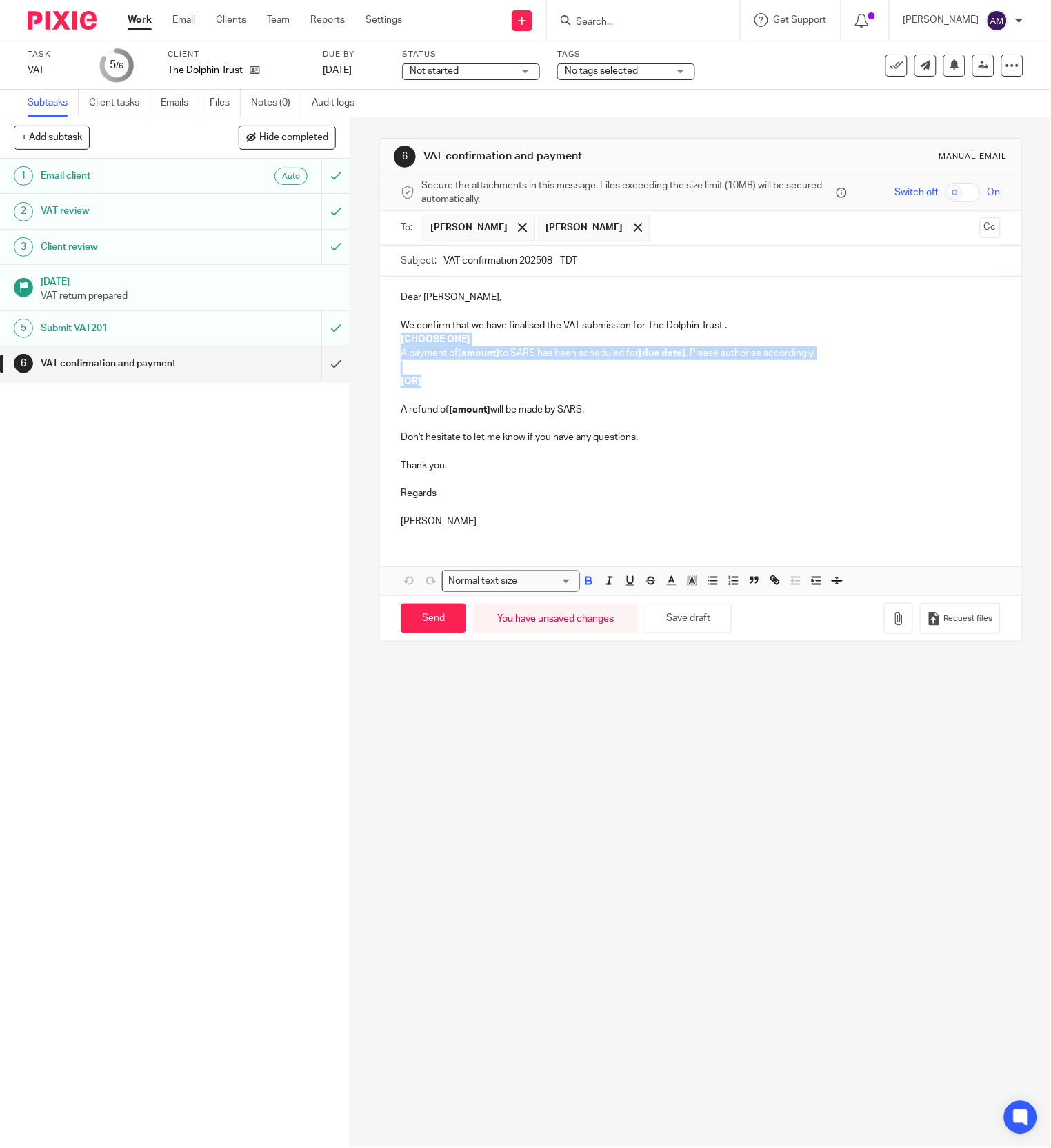
drag, startPoint x: 393, startPoint y: 337, endPoint x: 416, endPoint y: 381, distance: 49.6
click at [416, 381] on div "Dear Robert, We confirm that we have finalised the VAT submission for The Dolph…" at bounding box center [699, 407] width 640 height 262
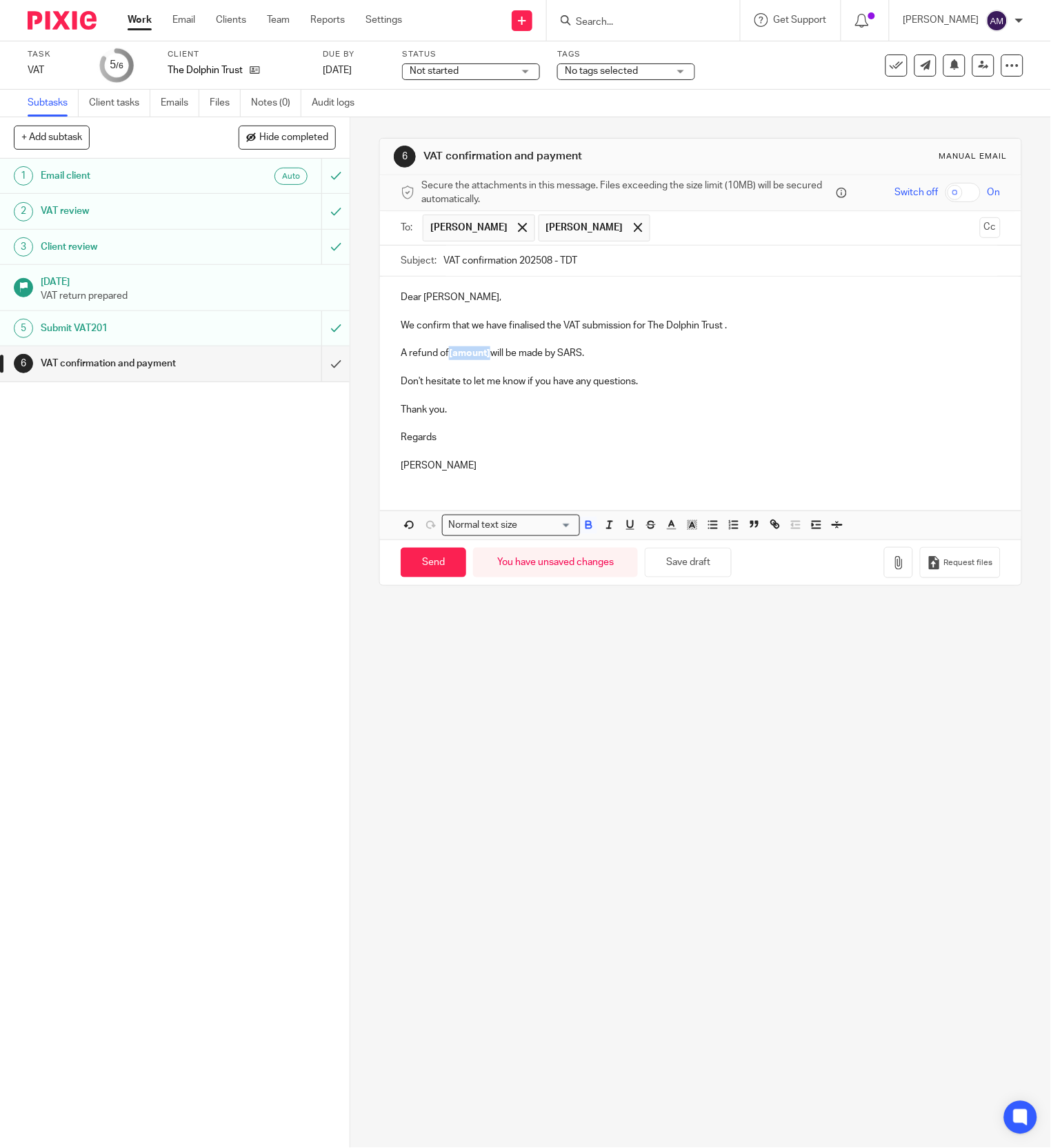
drag, startPoint x: 444, startPoint y: 356, endPoint x: 483, endPoint y: 356, distance: 39.0
click at [483, 356] on strong "[amount]" at bounding box center [469, 353] width 42 height 10
click at [424, 573] on input "Send" at bounding box center [433, 562] width 65 height 29
type input "Sent"
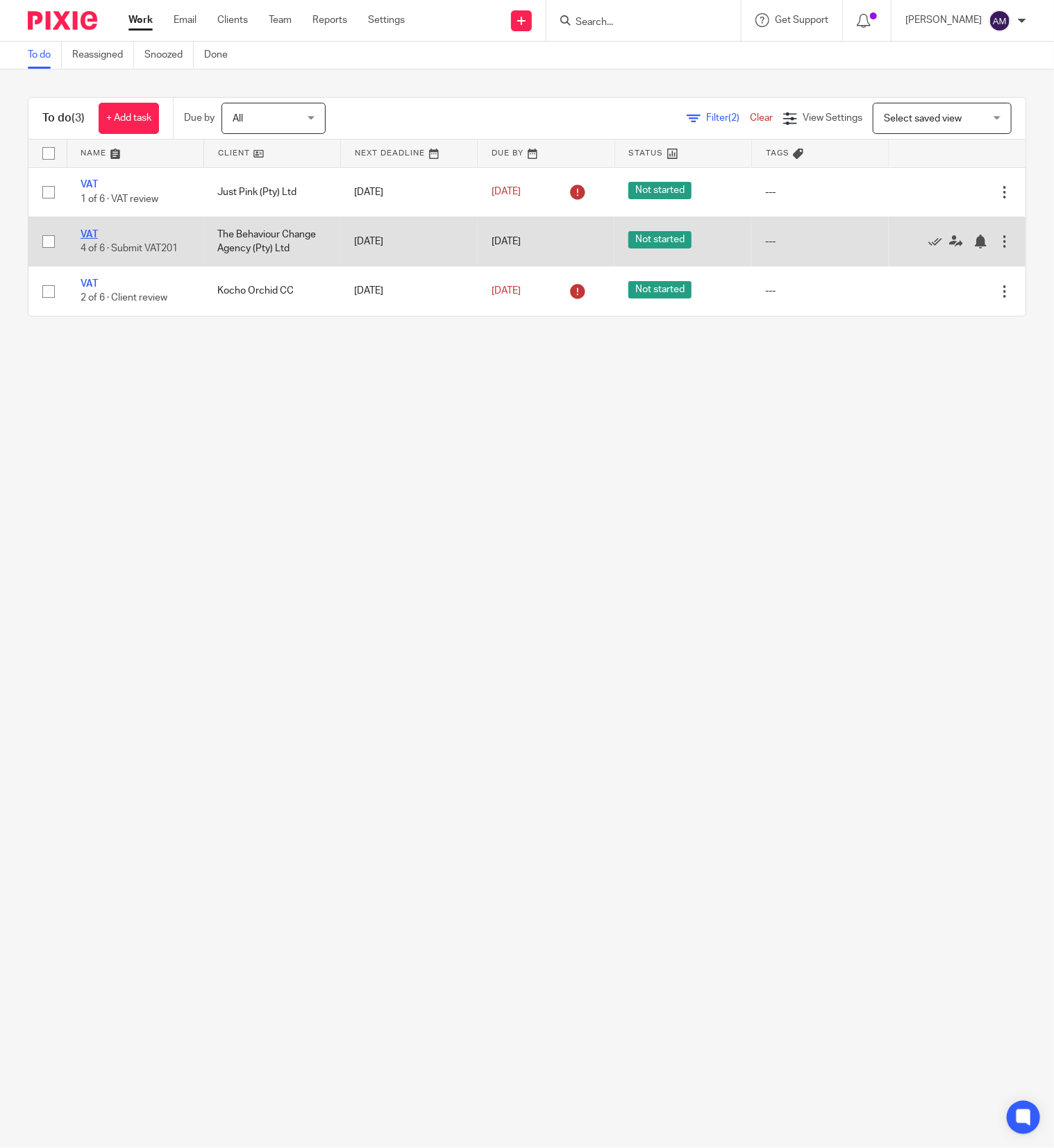
click at [86, 235] on link "VAT" at bounding box center [89, 235] width 17 height 10
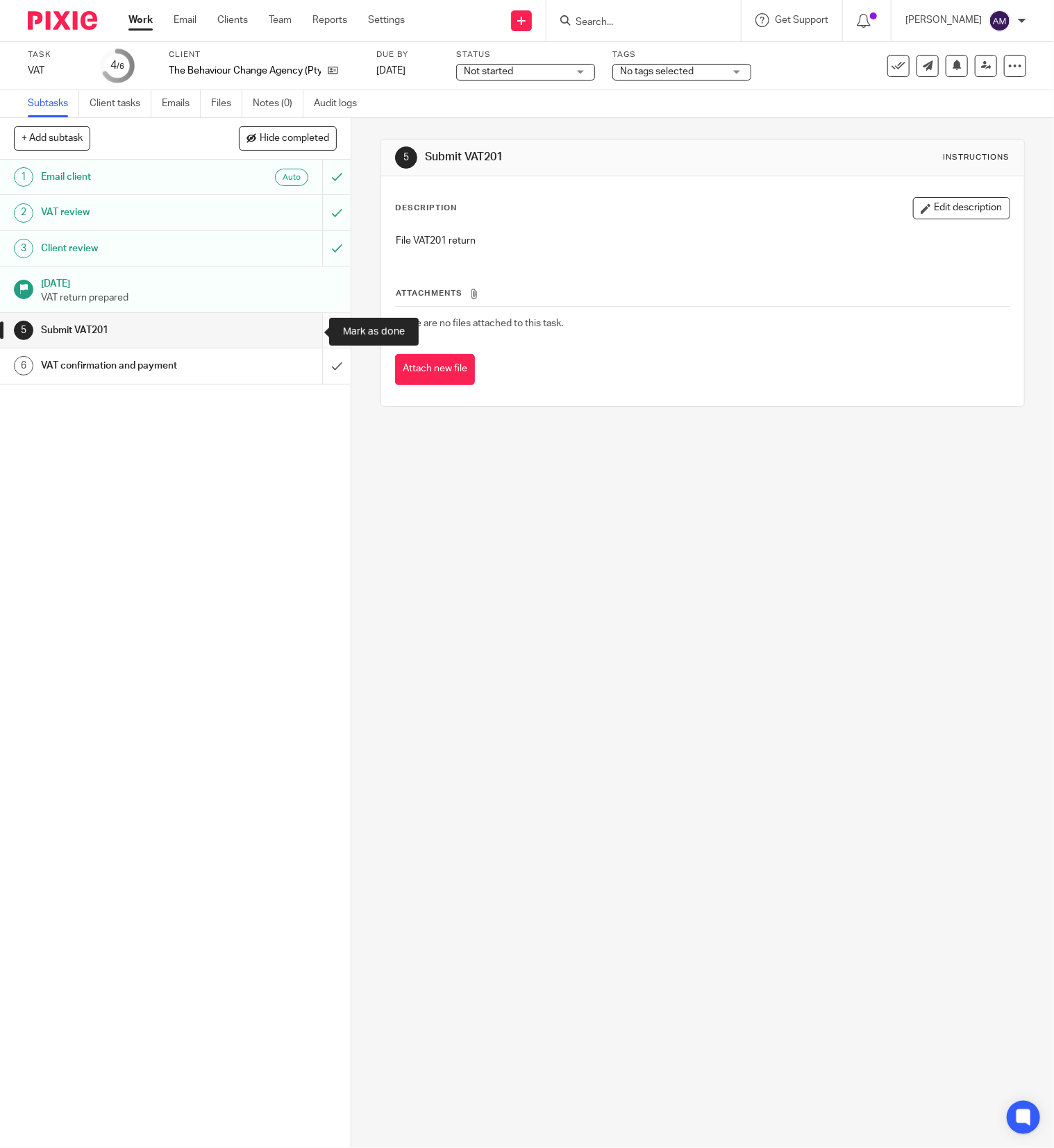
click at [304, 334] on input "submit" at bounding box center [175, 330] width 351 height 35
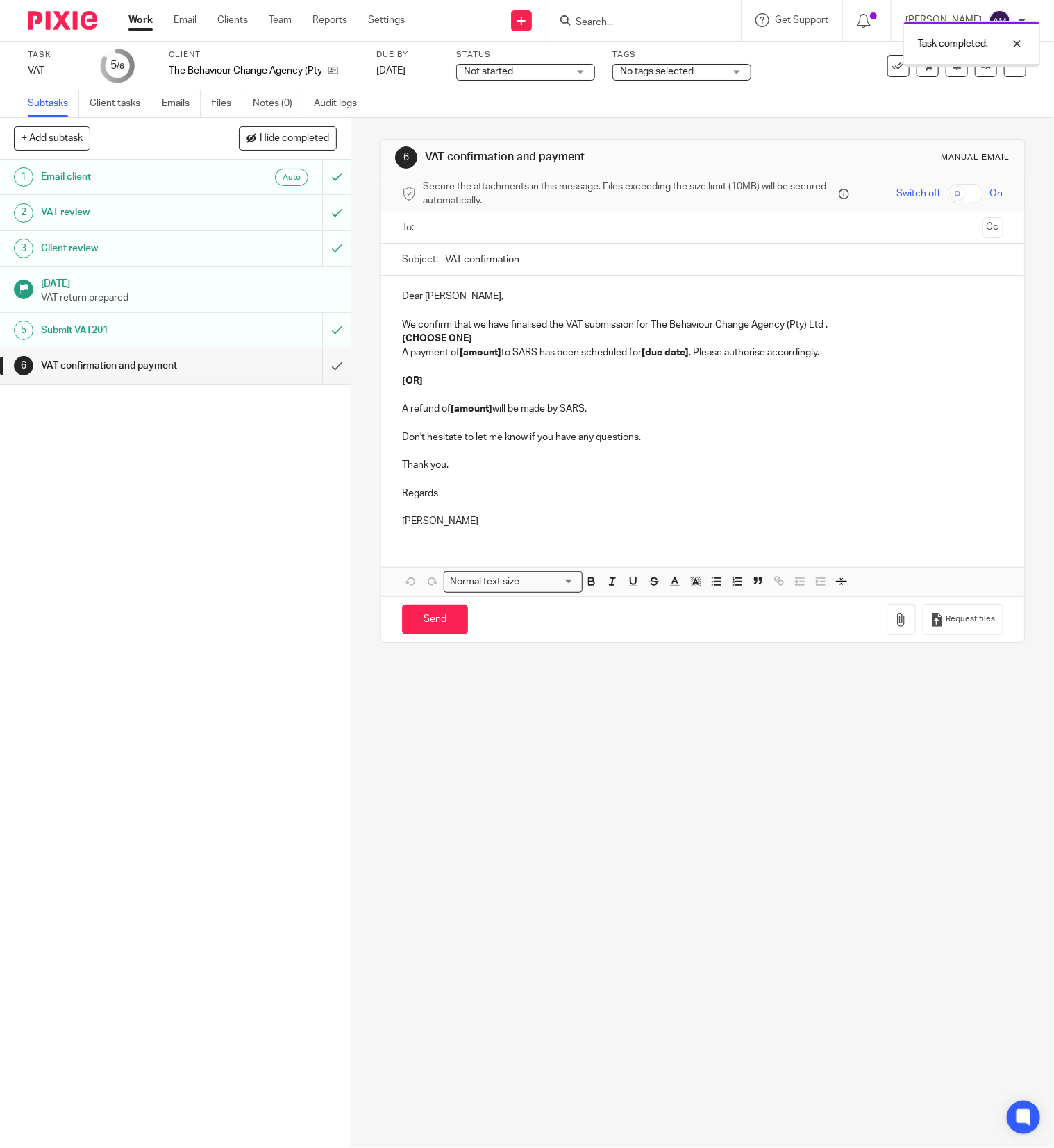
click at [522, 226] on input "text" at bounding box center [702, 227] width 548 height 16
click at [555, 231] on input "text" at bounding box center [759, 229] width 432 height 27
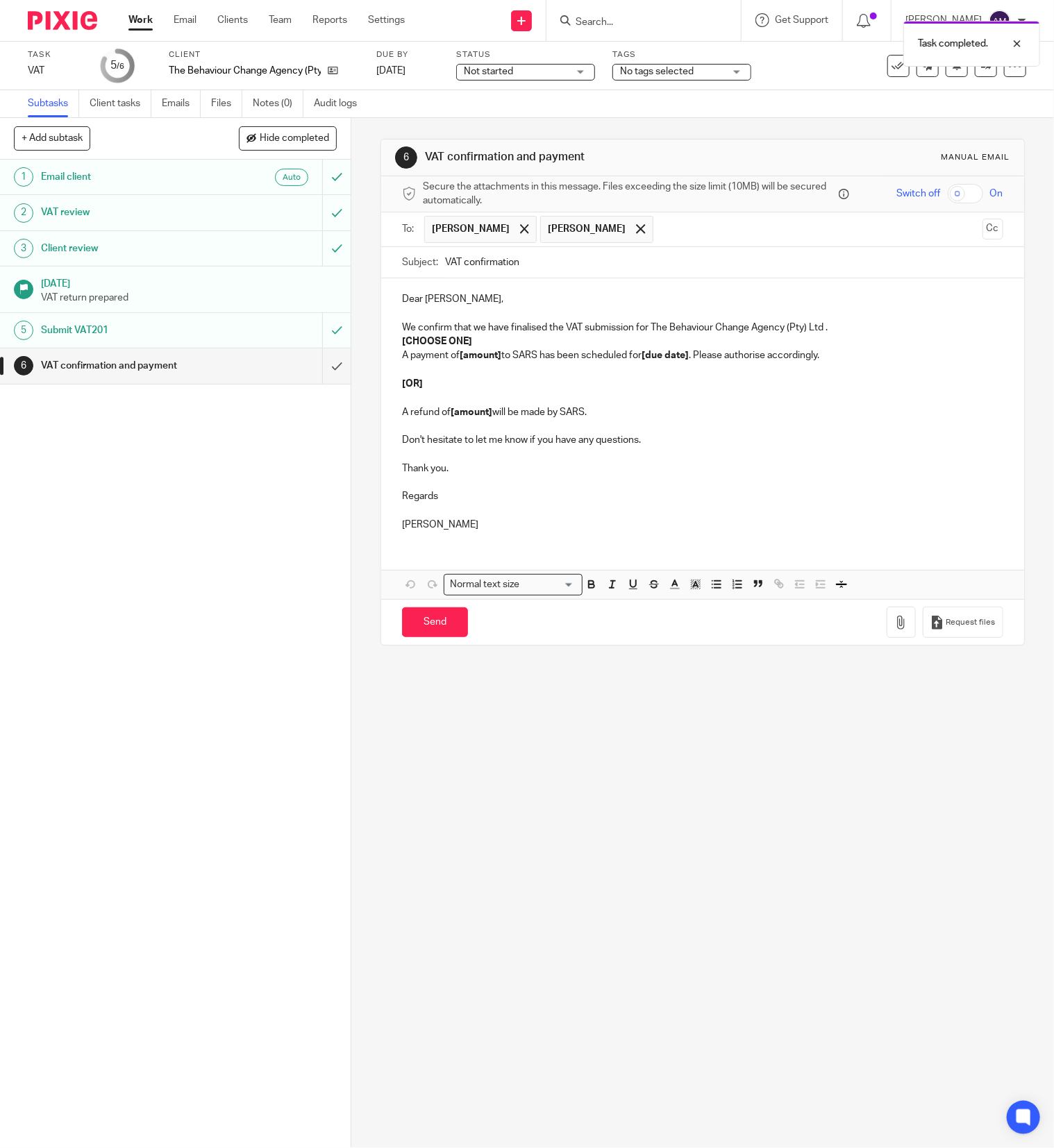
click at [567, 266] on input "VAT confirmation" at bounding box center [724, 263] width 558 height 31
type input "VAT confirmation 202508"
drag, startPoint x: 391, startPoint y: 342, endPoint x: 485, endPoint y: 349, distance: 94.3
click at [482, 346] on div "Dear Pat, We confirm that we have finalised the VAT submission for The Behaviou…" at bounding box center [702, 410] width 643 height 264
drag, startPoint x: 456, startPoint y: 358, endPoint x: 466, endPoint y: 356, distance: 10.2
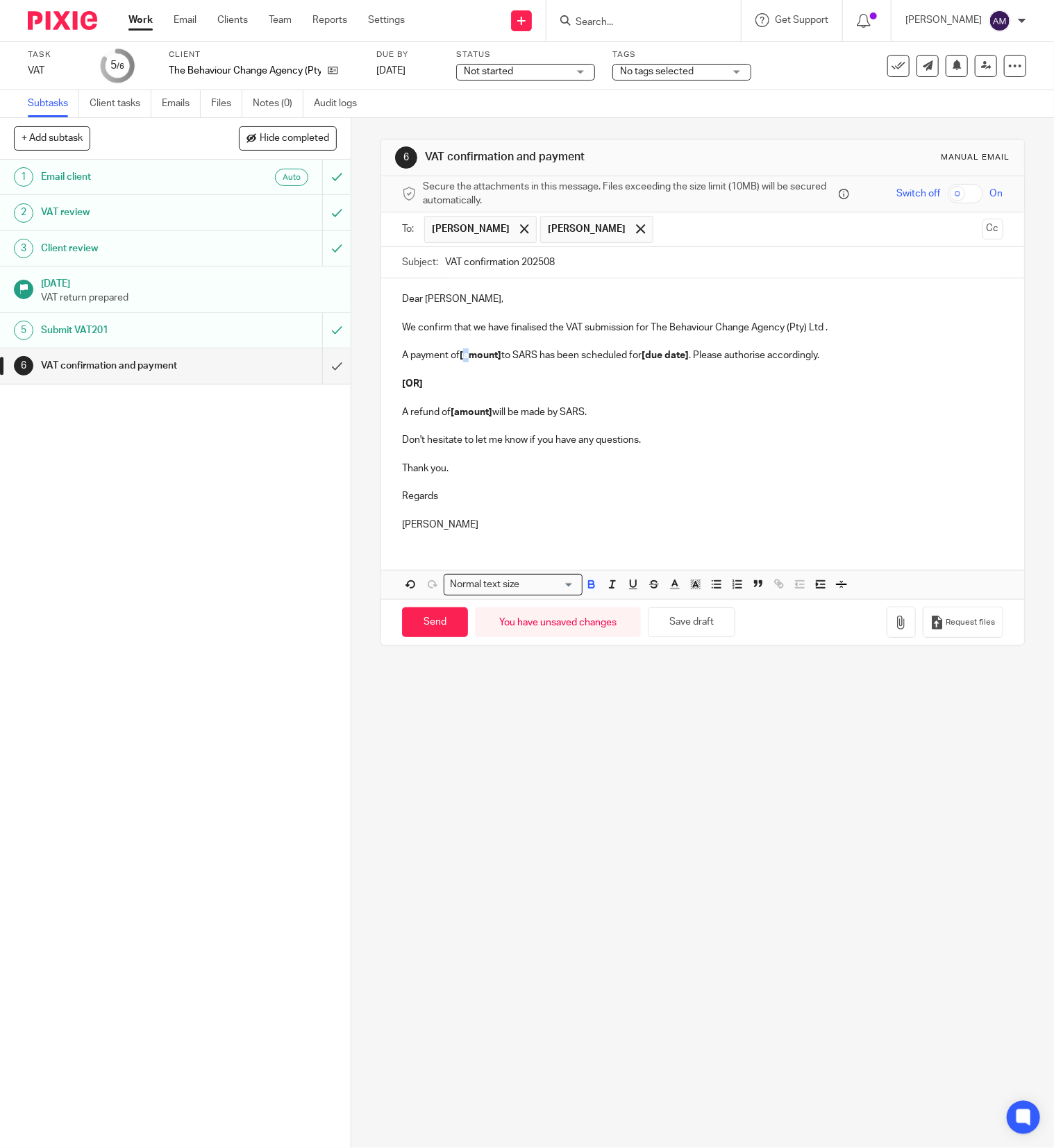
click at [466, 356] on strong "[amount]" at bounding box center [480, 356] width 42 height 10
drag, startPoint x: 454, startPoint y: 356, endPoint x: 497, endPoint y: 355, distance: 43.0
click at [497, 355] on p "A payment of [amount] to SARS has been scheduled for [due date] . Please author…" at bounding box center [702, 355] width 601 height 14
drag, startPoint x: 652, startPoint y: 357, endPoint x: 695, endPoint y: 356, distance: 43.0
click at [695, 356] on strong "[due date]" at bounding box center [672, 356] width 47 height 10
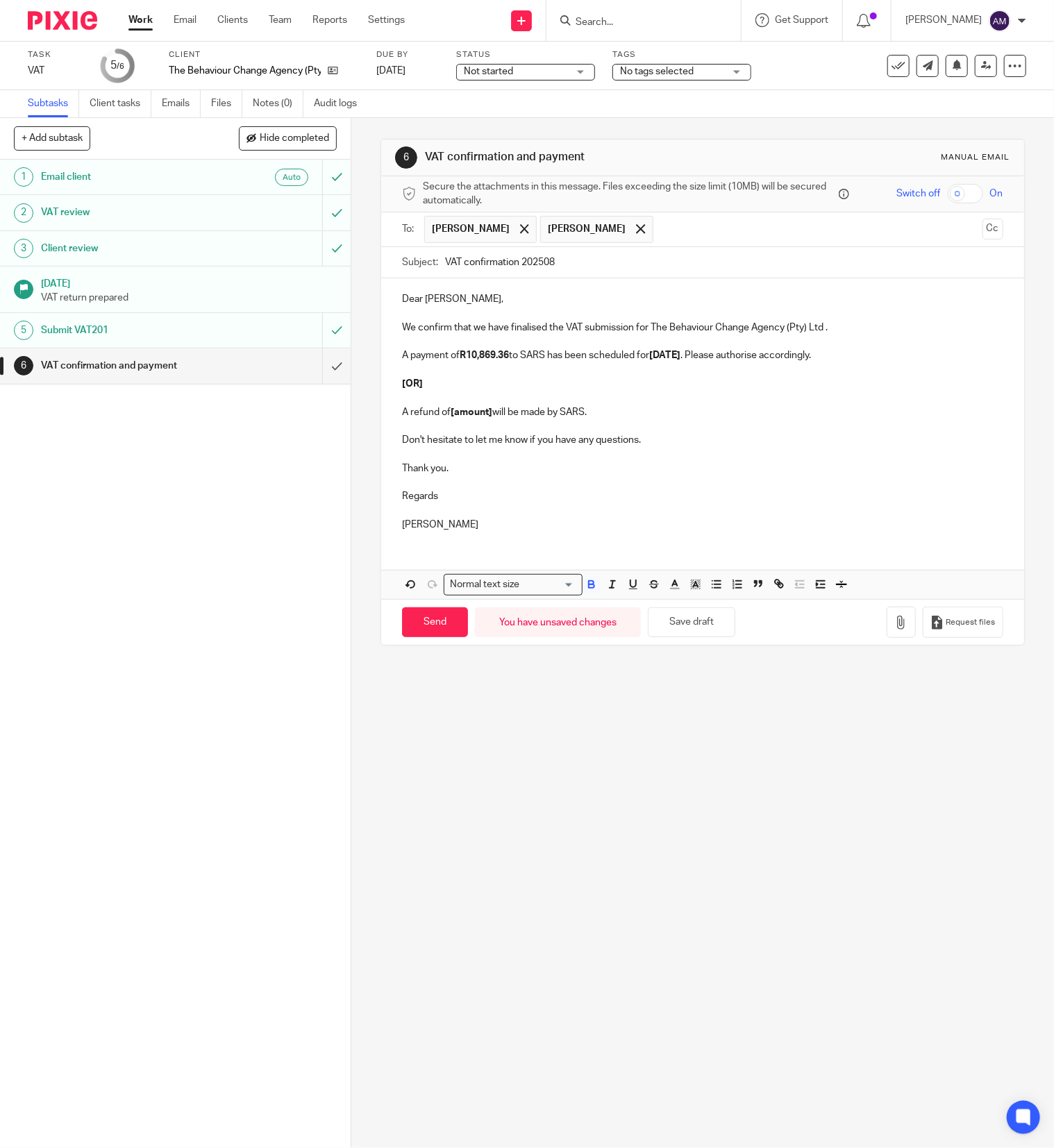
drag, startPoint x: 393, startPoint y: 371, endPoint x: 644, endPoint y: 418, distance: 255.4
click at [641, 418] on div "Dear Pat, We confirm that we have finalised the VAT submission for The Behaviou…" at bounding box center [702, 410] width 643 height 264
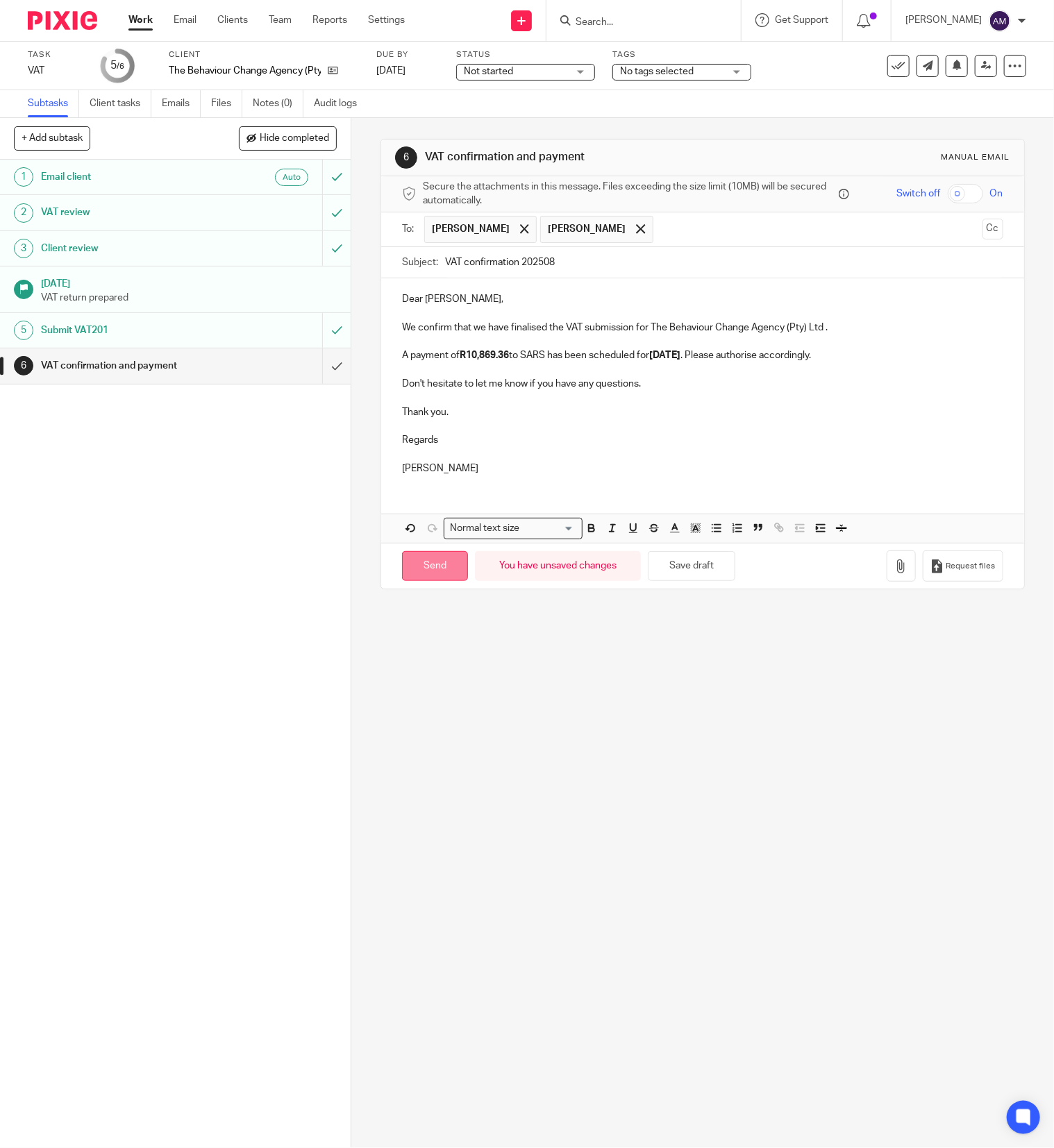
click at [440, 572] on input "Send" at bounding box center [435, 566] width 66 height 30
type input "Sent"
